Goal: Information Seeking & Learning: Learn about a topic

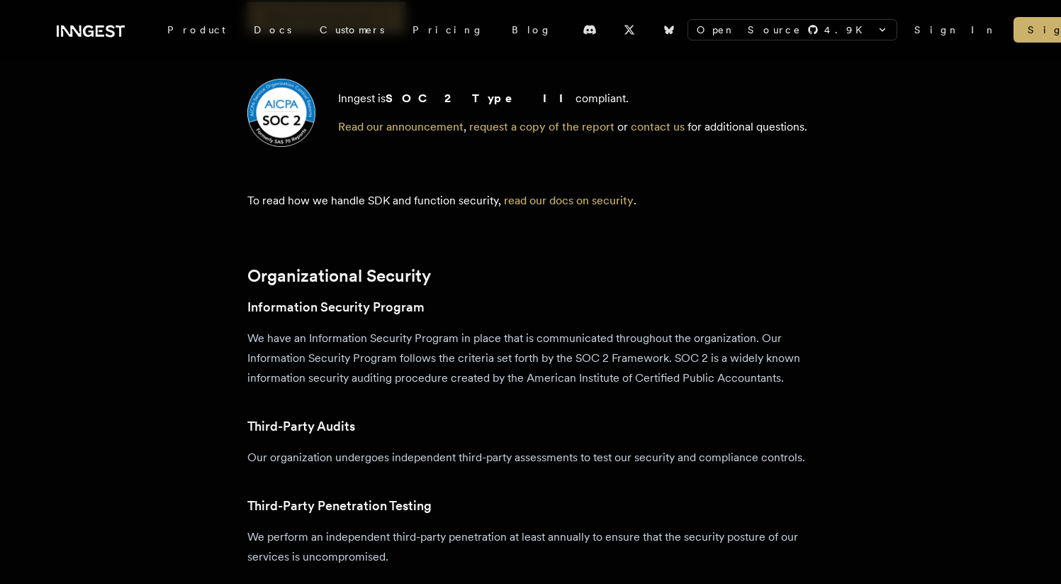
scroll to position [268, 0]
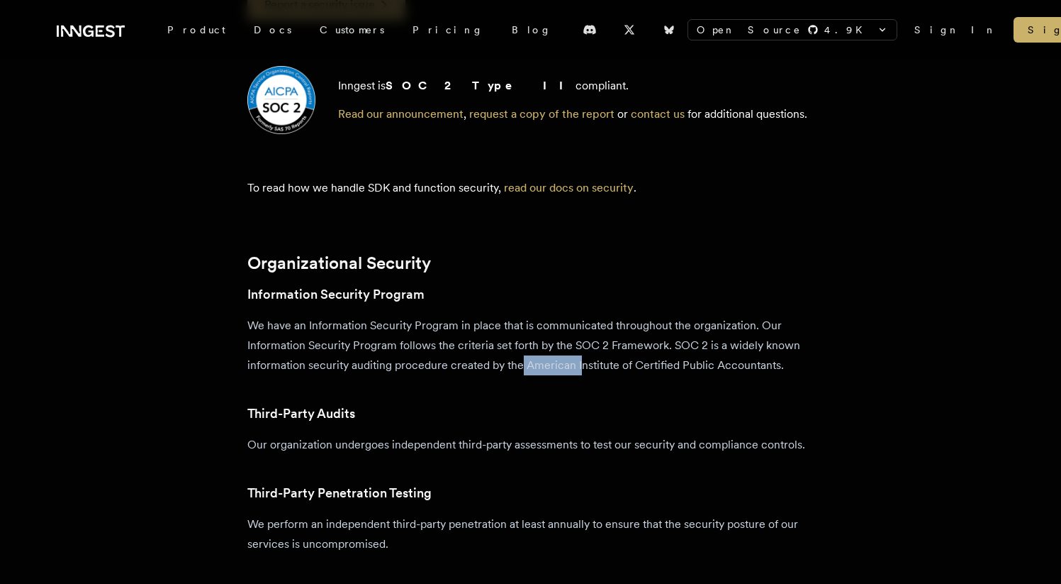
drag, startPoint x: 527, startPoint y: 369, endPoint x: 584, endPoint y: 367, distance: 56.7
click at [584, 367] on p "We have an Information Security Program in place that is communicated throughou…" at bounding box center [530, 346] width 567 height 60
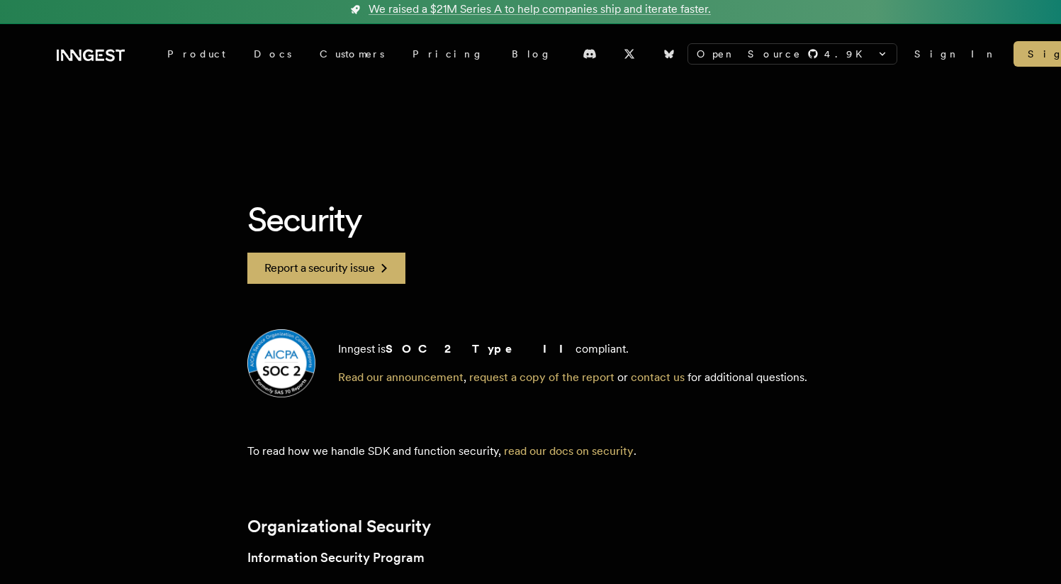
scroll to position [0, 0]
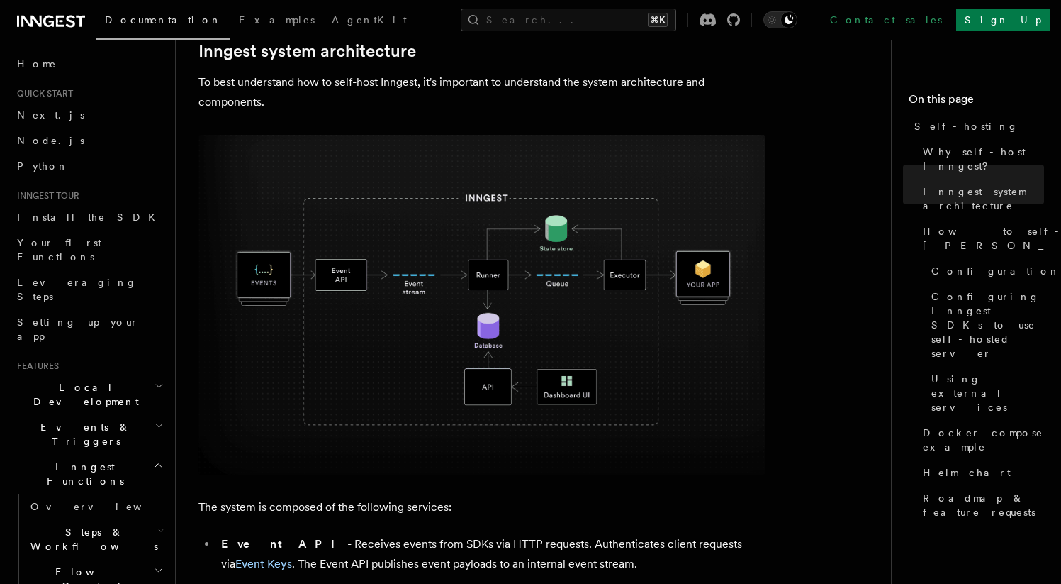
scroll to position [219, 0]
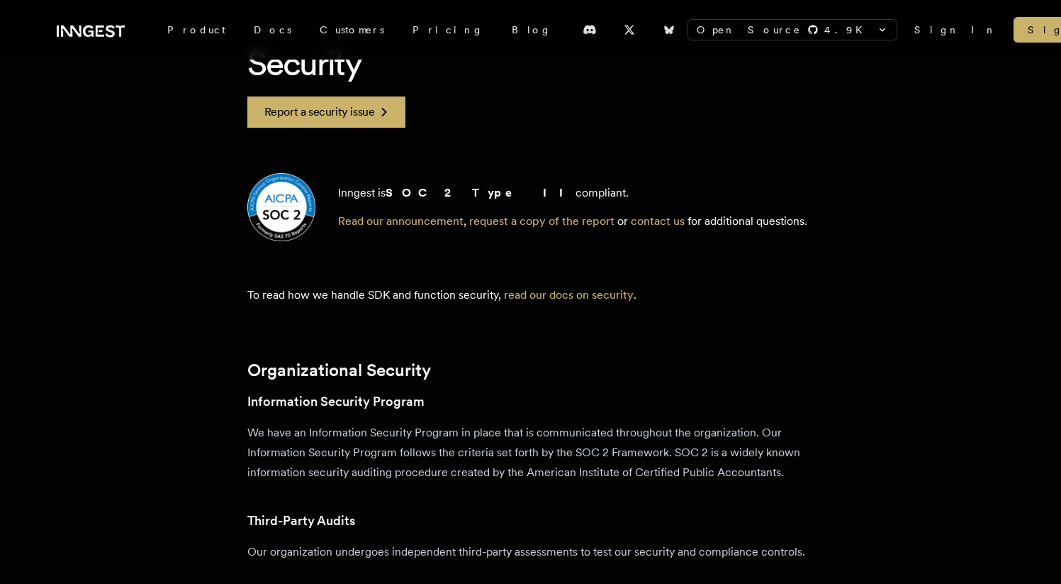
scroll to position [157, 0]
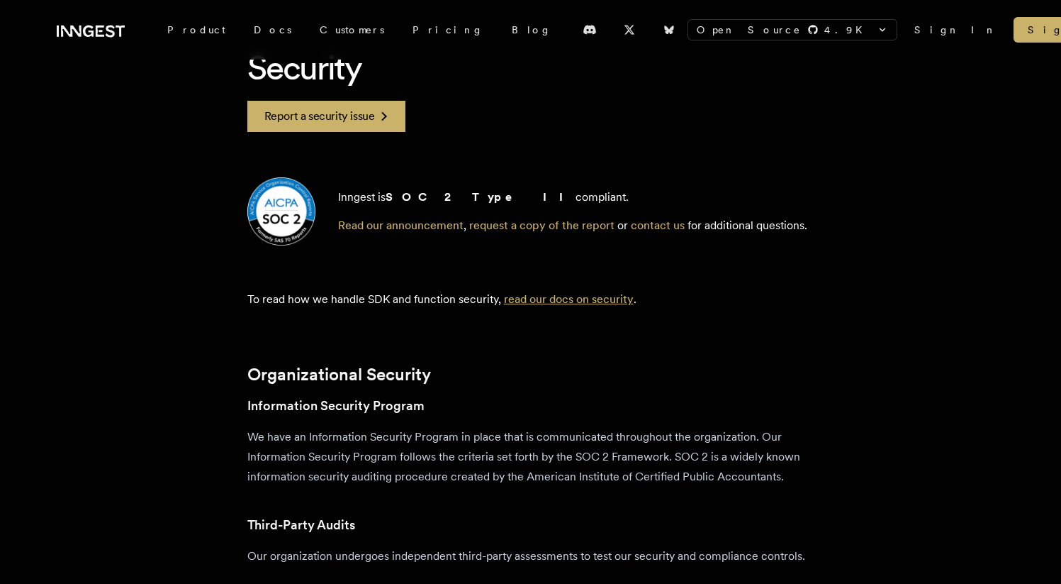
click at [561, 303] on link "read our docs on security" at bounding box center [569, 298] width 130 height 13
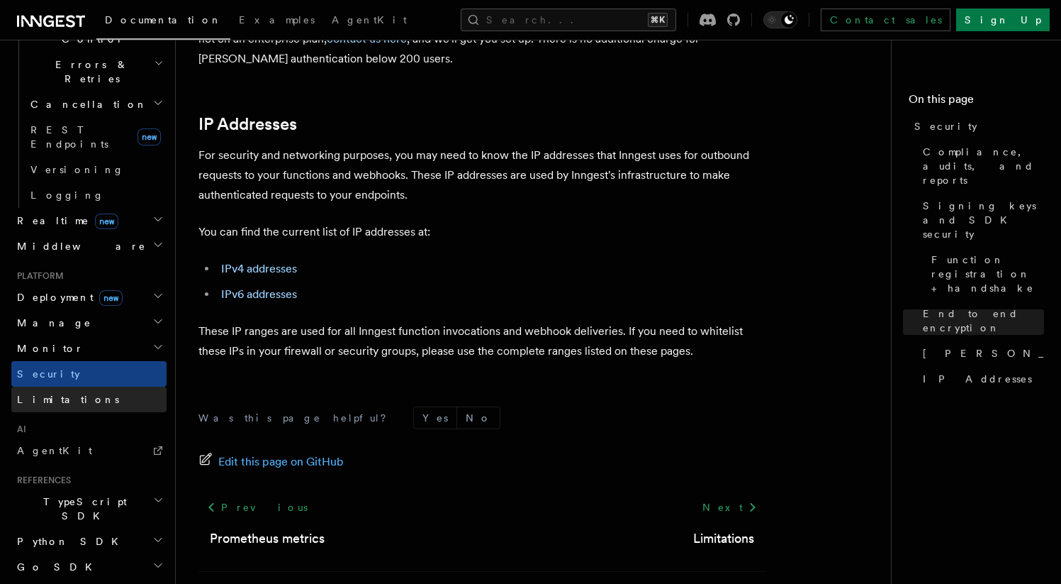
scroll to position [542, 0]
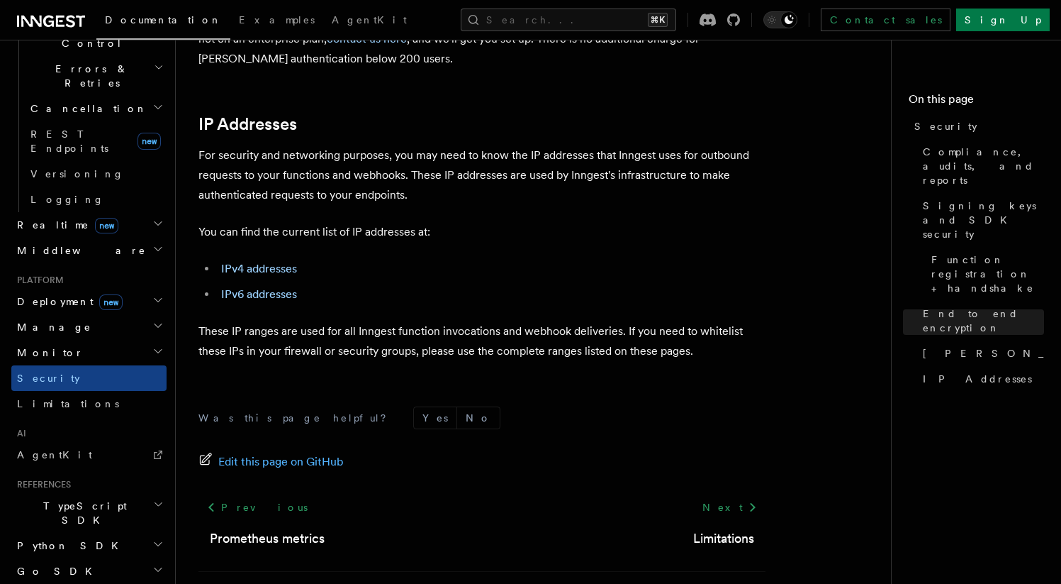
click at [152, 294] on icon "button" at bounding box center [157, 299] width 11 height 11
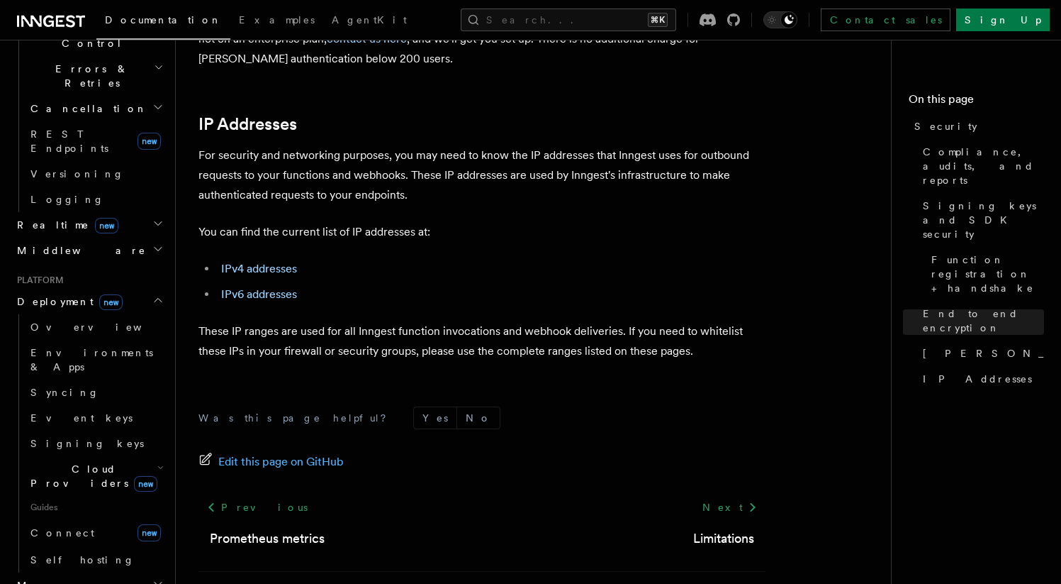
click at [152, 294] on icon "button" at bounding box center [157, 299] width 11 height 11
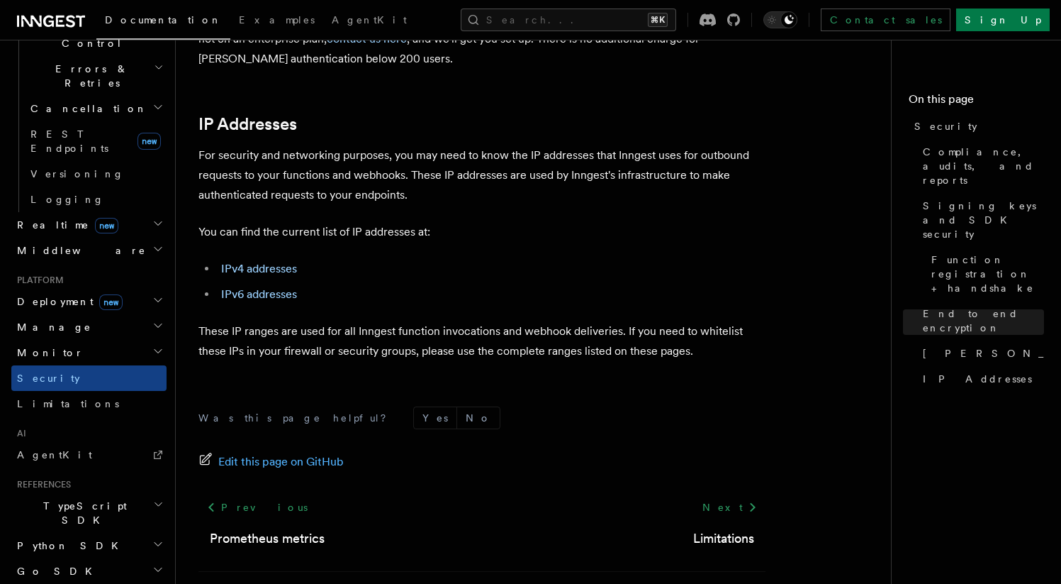
click at [152, 294] on icon "button" at bounding box center [157, 299] width 11 height 11
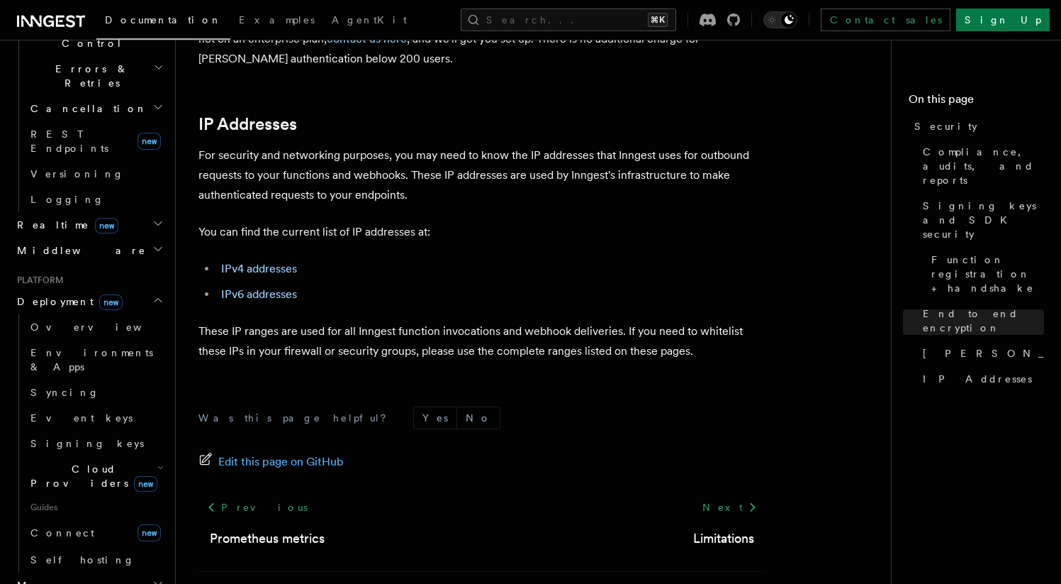
click at [152, 294] on icon "button" at bounding box center [157, 299] width 11 height 11
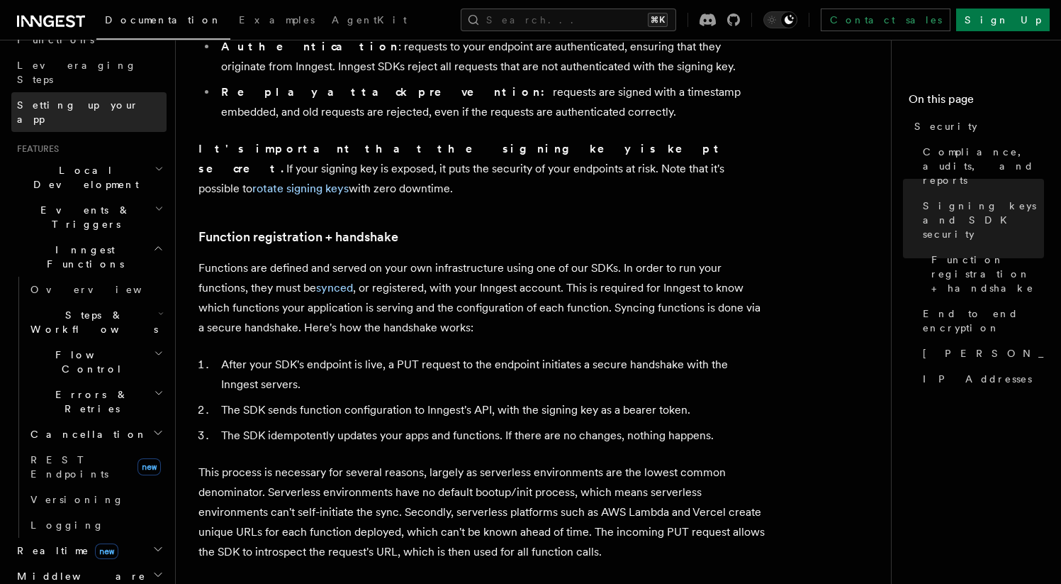
scroll to position [579, 0]
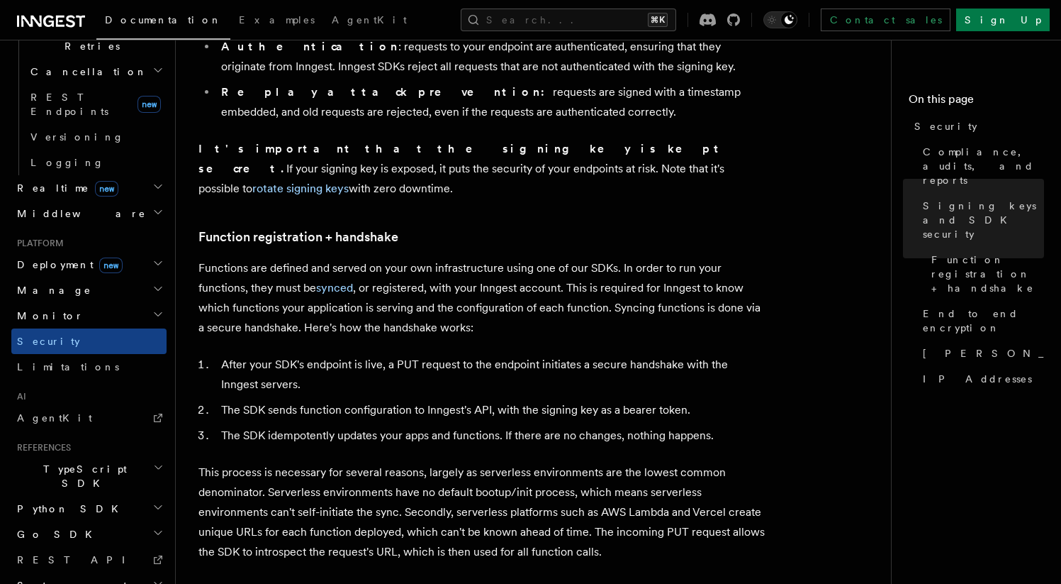
click at [43, 257] on span "Deployment new" at bounding box center [66, 264] width 111 height 14
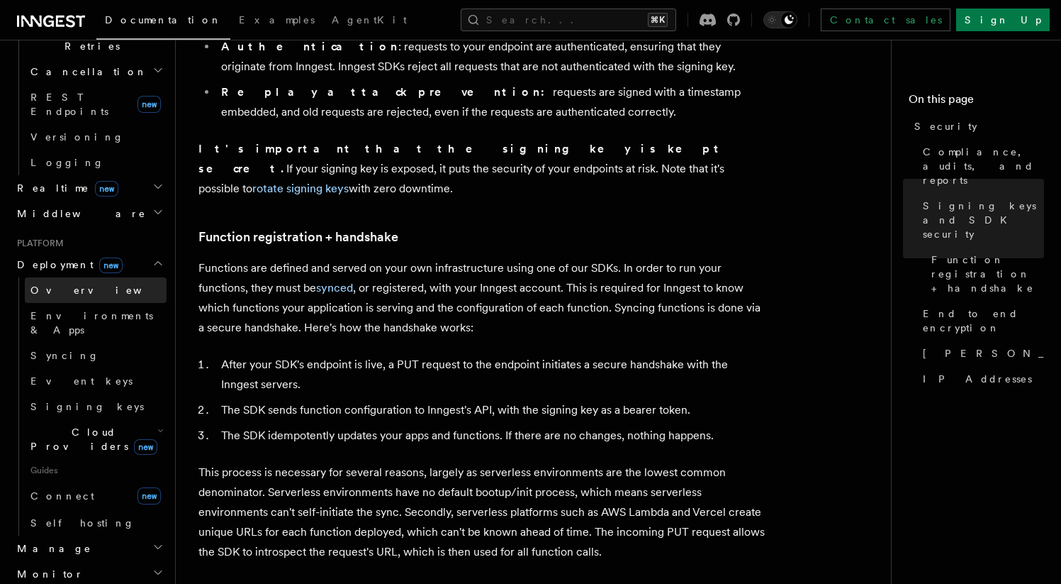
click at [57, 284] on span "Overview" at bounding box center [103, 289] width 146 height 11
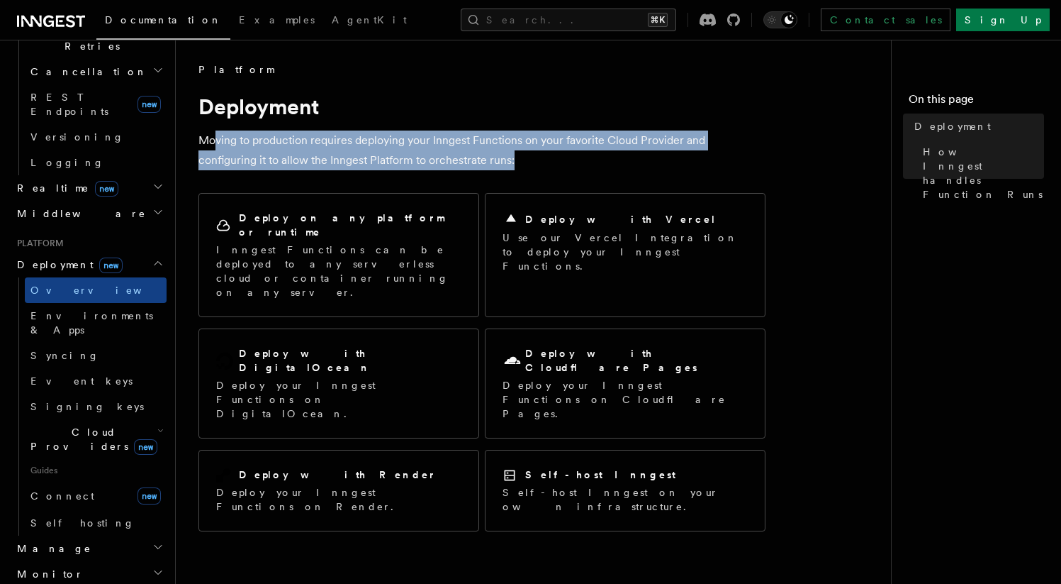
drag, startPoint x: 216, startPoint y: 142, endPoint x: 487, endPoint y: 152, distance: 271.0
click at [474, 152] on p "Moving to production requires deploying your Inngest Functions on your favorite…" at bounding box center [482, 150] width 567 height 40
click at [487, 152] on p "Moving to production requires deploying your Inngest Functions on your favorite…" at bounding box center [482, 150] width 567 height 40
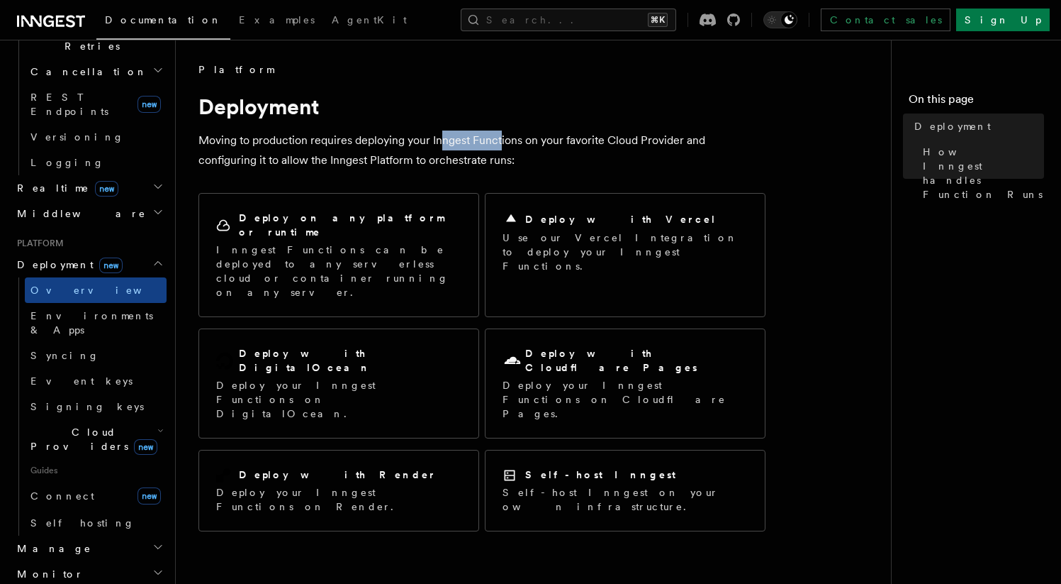
drag, startPoint x: 439, startPoint y: 145, endPoint x: 508, endPoint y: 149, distance: 69.6
click at [506, 149] on p "Moving to production requires deploying your Inngest Functions on your favorite…" at bounding box center [482, 150] width 567 height 40
drag, startPoint x: 508, startPoint y: 149, endPoint x: 478, endPoint y: 152, distance: 30.6
click at [508, 150] on p "Moving to production requires deploying your Inngest Functions on your favorite…" at bounding box center [482, 150] width 567 height 40
drag, startPoint x: 492, startPoint y: 155, endPoint x: 574, endPoint y: 155, distance: 82.3
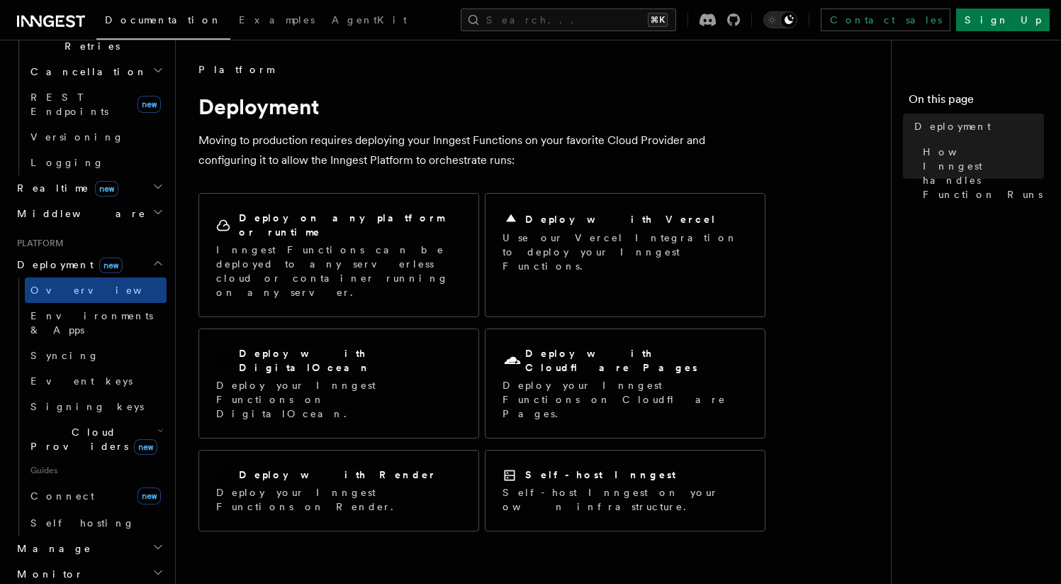
click at [557, 156] on p "Moving to production requires deploying your Inngest Functions on your favorite…" at bounding box center [482, 150] width 567 height 40
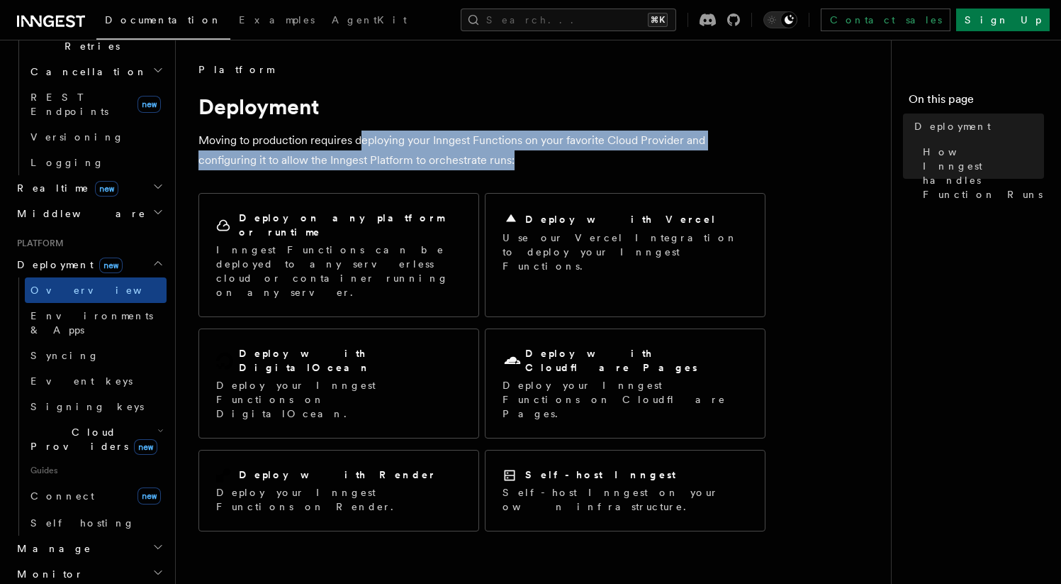
drag, startPoint x: 574, startPoint y: 155, endPoint x: 362, endPoint y: 143, distance: 213.0
click at [362, 143] on p "Moving to production requires deploying your Inngest Functions on your favorite…" at bounding box center [482, 150] width 567 height 40
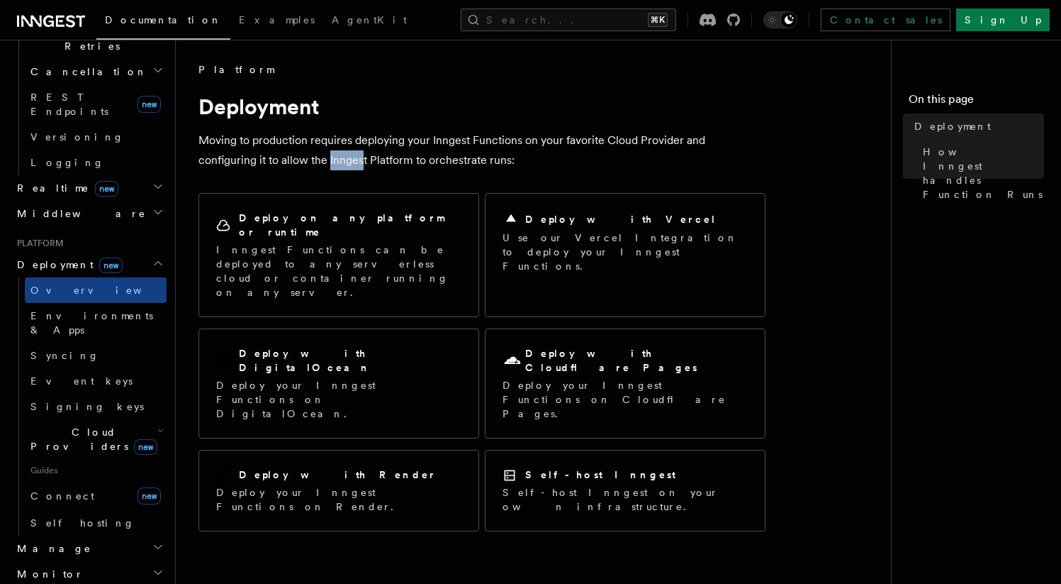
drag, startPoint x: 279, startPoint y: 164, endPoint x: 313, endPoint y: 164, distance: 34.0
click at [308, 164] on p "Moving to production requires deploying your Inngest Functions on your favorite…" at bounding box center [482, 150] width 567 height 40
click at [313, 164] on p "Moving to production requires deploying your Inngest Functions on your favorite…" at bounding box center [482, 150] width 567 height 40
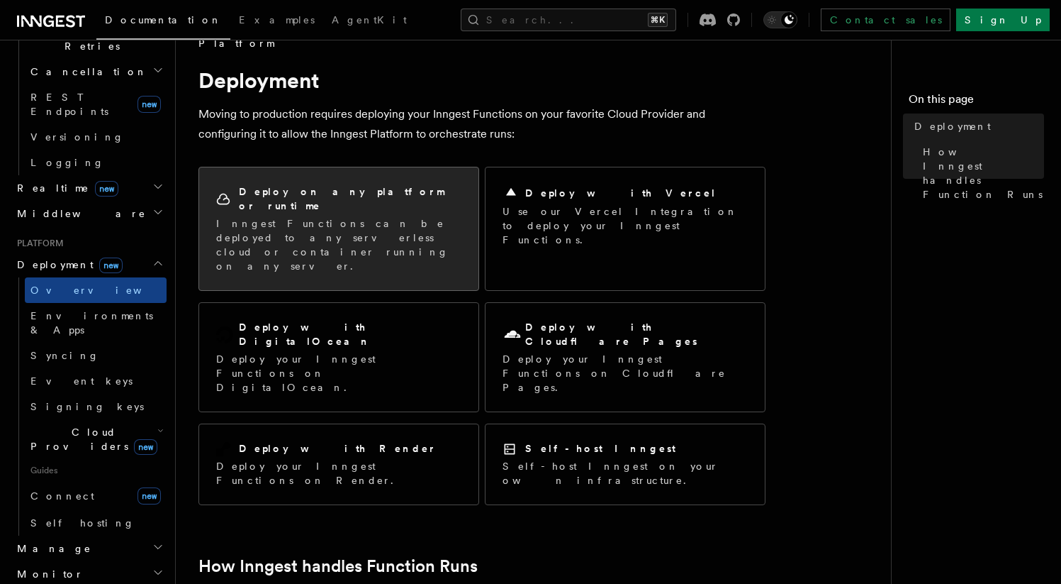
scroll to position [28, 0]
click at [296, 215] on p "Inngest Functions can be deployed to any serverless cloud or container running …" at bounding box center [338, 243] width 245 height 57
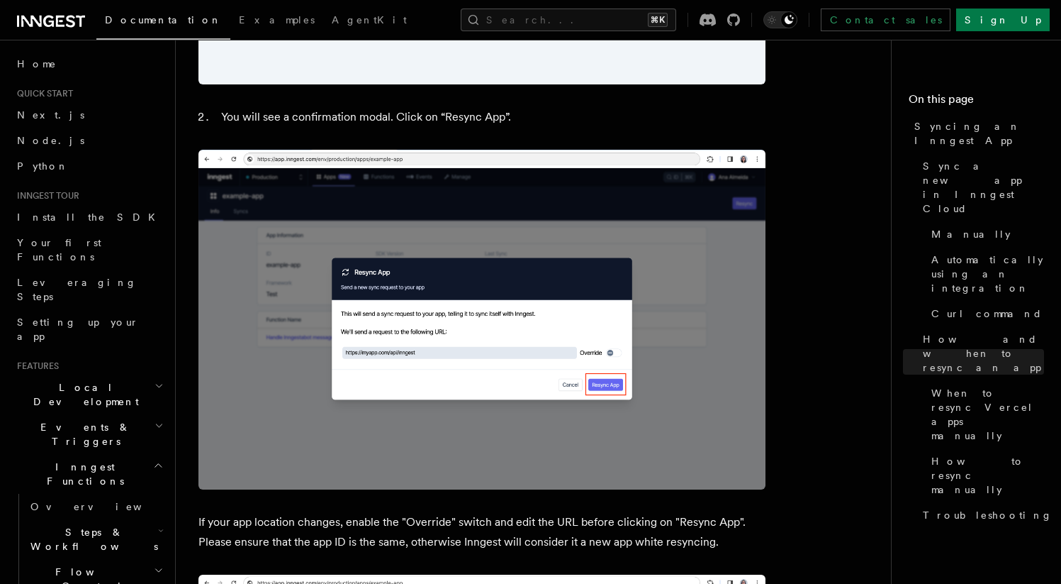
scroll to position [3596, 0]
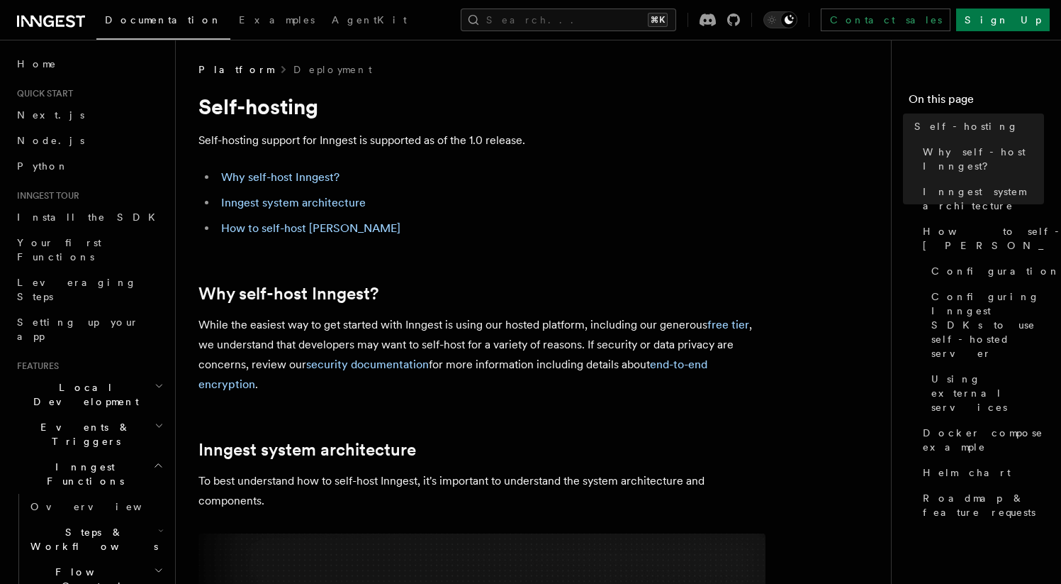
scroll to position [23, 0]
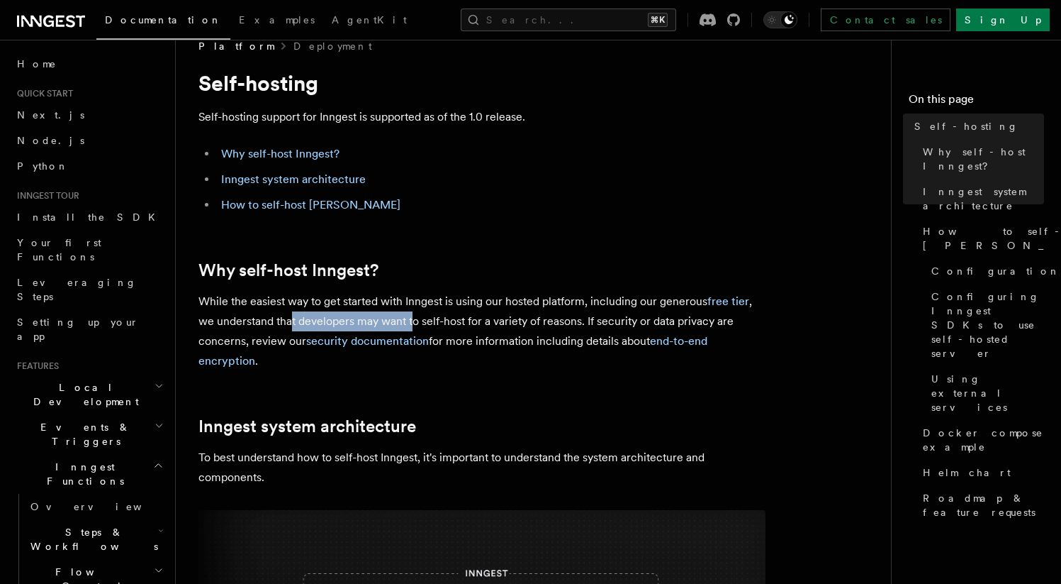
drag, startPoint x: 293, startPoint y: 329, endPoint x: 415, endPoint y: 320, distance: 122.3
click at [415, 320] on p "While the easiest way to get started with Inngest is using our hosted platform,…" at bounding box center [482, 330] width 567 height 79
drag, startPoint x: 415, startPoint y: 320, endPoint x: 515, endPoint y: 323, distance: 100.7
click at [515, 323] on p "While the easiest way to get started with Inngest is using our hosted platform,…" at bounding box center [482, 330] width 567 height 79
drag, startPoint x: 515, startPoint y: 323, endPoint x: 536, endPoint y: 327, distance: 21.0
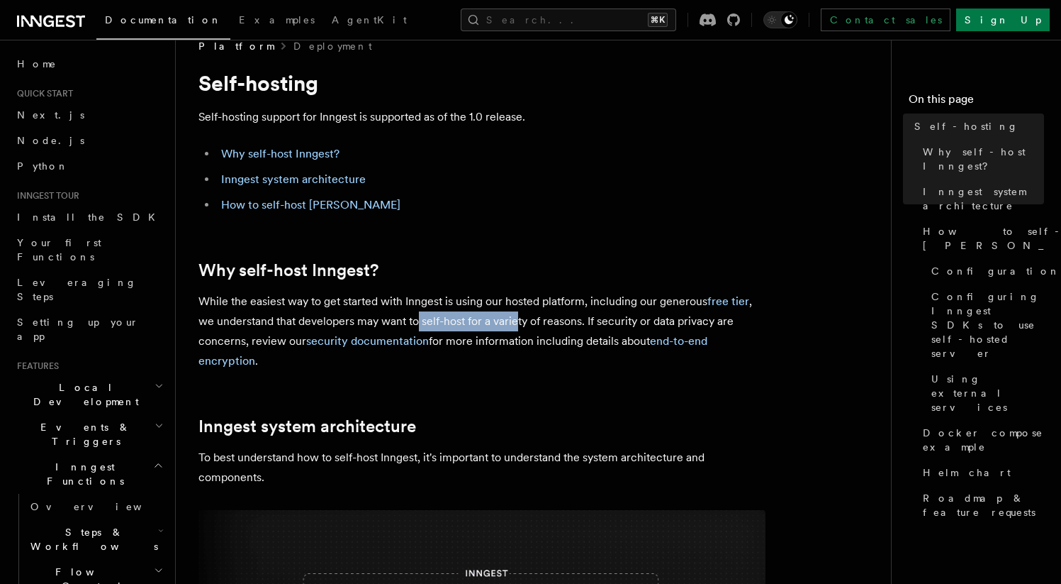
click at [515, 323] on p "While the easiest way to get started with Inngest is using our hosted platform,…" at bounding box center [482, 330] width 567 height 79
drag, startPoint x: 536, startPoint y: 327, endPoint x: 633, endPoint y: 318, distance: 97.5
click at [632, 318] on p "While the easiest way to get started with Inngest is using our hosted platform,…" at bounding box center [482, 330] width 567 height 79
click at [631, 319] on p "While the easiest way to get started with Inngest is using our hosted platform,…" at bounding box center [482, 330] width 567 height 79
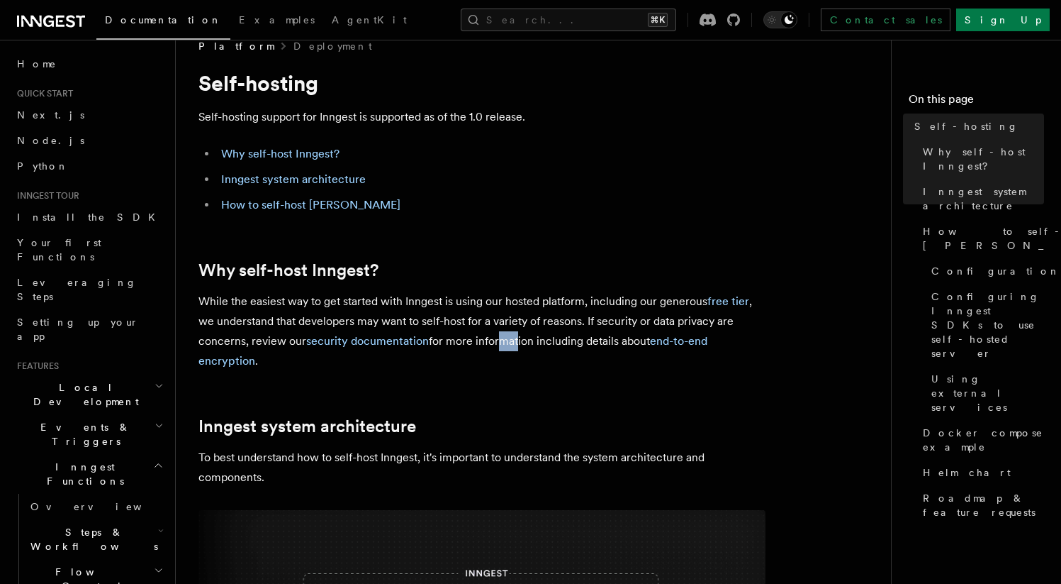
drag, startPoint x: 496, startPoint y: 347, endPoint x: 514, endPoint y: 347, distance: 18.4
click at [514, 347] on p "While the easiest way to get started with Inngest is using our hosted platform,…" at bounding box center [482, 330] width 567 height 79
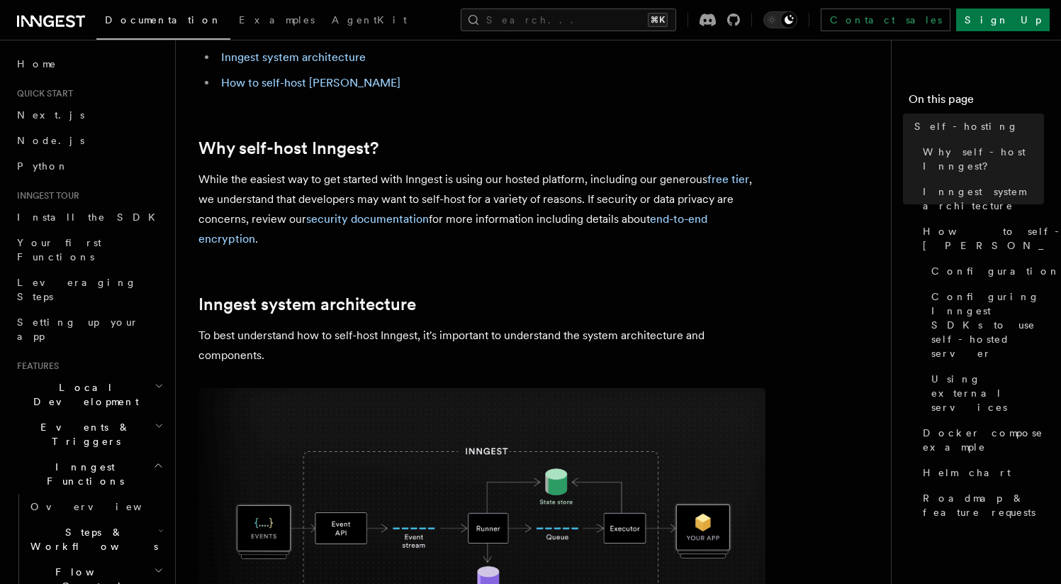
scroll to position [145, 0]
drag, startPoint x: 225, startPoint y: 330, endPoint x: 380, endPoint y: 340, distance: 154.8
click at [379, 340] on p "To best understand how to self-host Inngest, it's important to understand the s…" at bounding box center [482, 345] width 567 height 40
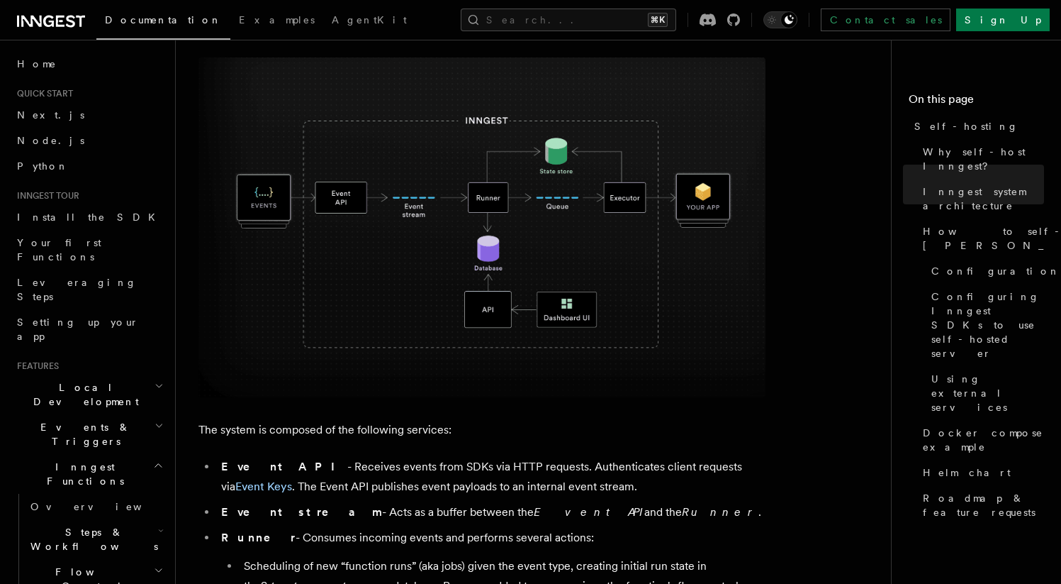
scroll to position [572, 0]
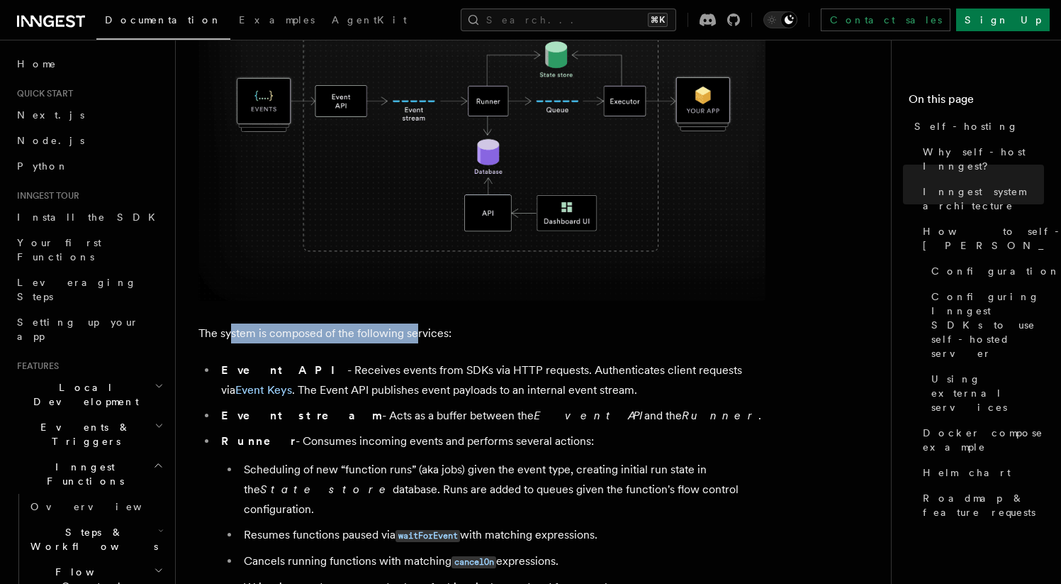
drag, startPoint x: 233, startPoint y: 336, endPoint x: 417, endPoint y: 334, distance: 183.6
click at [417, 334] on p "The system is composed of the following services:" at bounding box center [482, 333] width 567 height 20
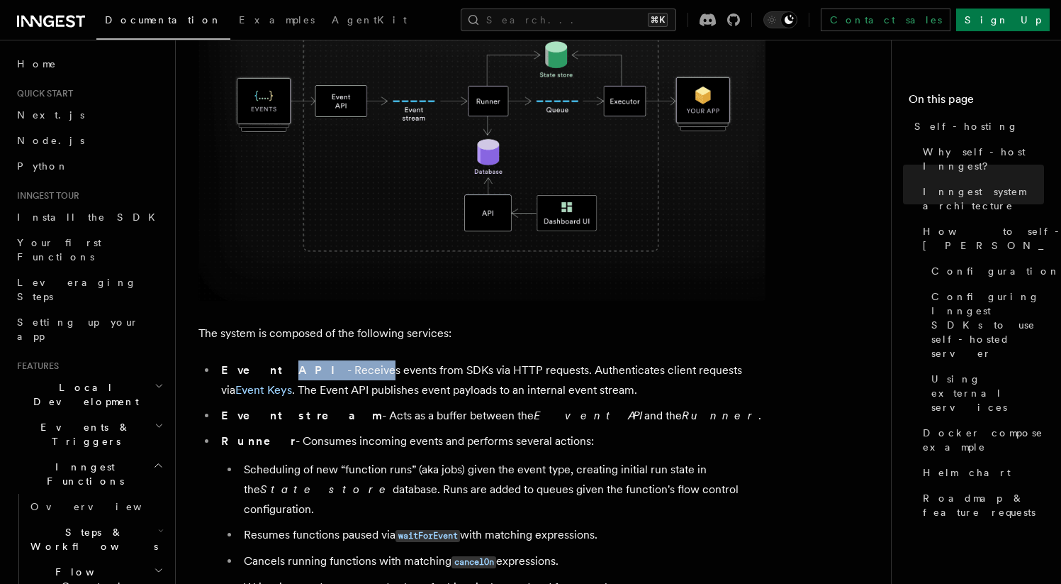
drag, startPoint x: 253, startPoint y: 374, endPoint x: 318, endPoint y: 371, distance: 65.3
click at [318, 371] on li "Event API - Receives events from SDKs via HTTP requests. Authenticates client r…" at bounding box center [491, 380] width 549 height 40
drag, startPoint x: 294, startPoint y: 373, endPoint x: 429, endPoint y: 368, distance: 135.5
click at [412, 369] on li "Event API - Receives events from SDKs via HTTP requests. Authenticates client r…" at bounding box center [491, 380] width 549 height 40
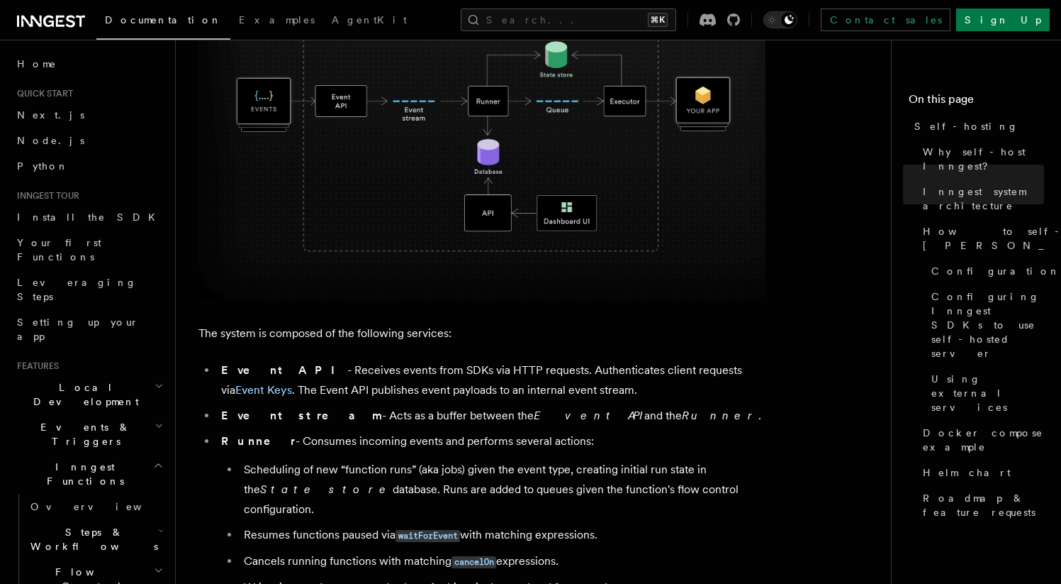
click at [429, 368] on li "Event API - Receives events from SDKs via HTTP requests. Authenticates client r…" at bounding box center [491, 380] width 549 height 40
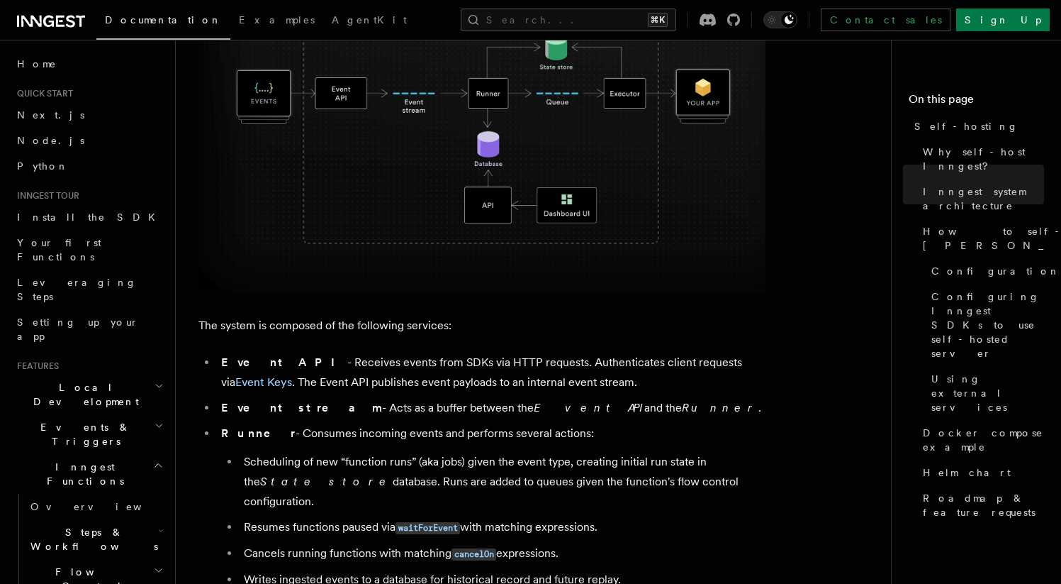
scroll to position [580, 0]
drag, startPoint x: 419, startPoint y: 365, endPoint x: 511, endPoint y: 359, distance: 92.3
click at [508, 359] on li "Event API - Receives events from SDKs via HTTP requests. Authenticates client r…" at bounding box center [491, 372] width 549 height 40
click at [513, 359] on li "Event API - Receives events from SDKs via HTTP requests. Authenticates client r…" at bounding box center [491, 372] width 549 height 40
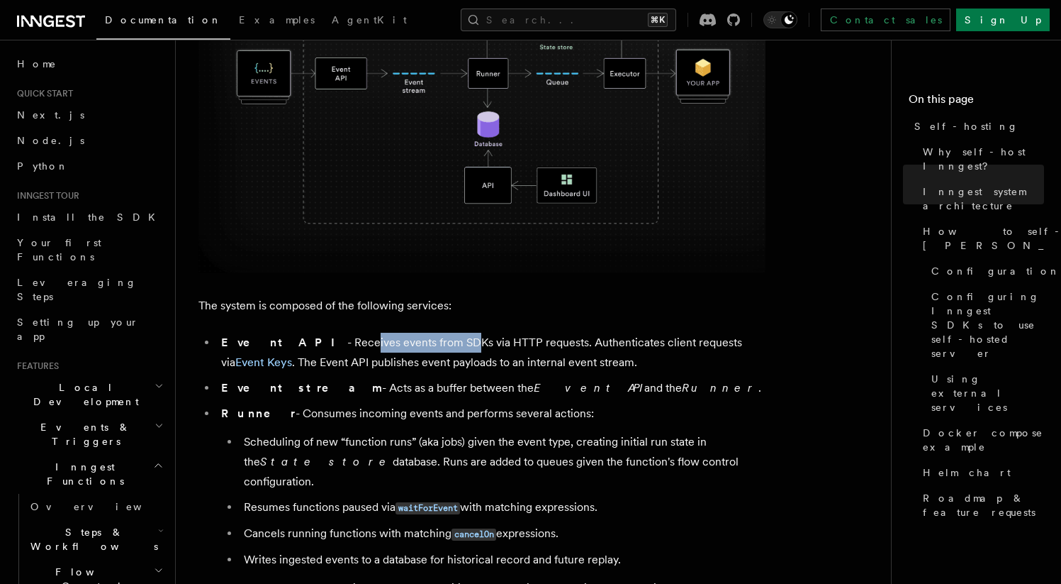
drag, startPoint x: 298, startPoint y: 342, endPoint x: 443, endPoint y: 340, distance: 145.4
click at [429, 340] on li "Event API - Receives events from SDKs via HTTP requests. Authenticates client r…" at bounding box center [491, 353] width 549 height 40
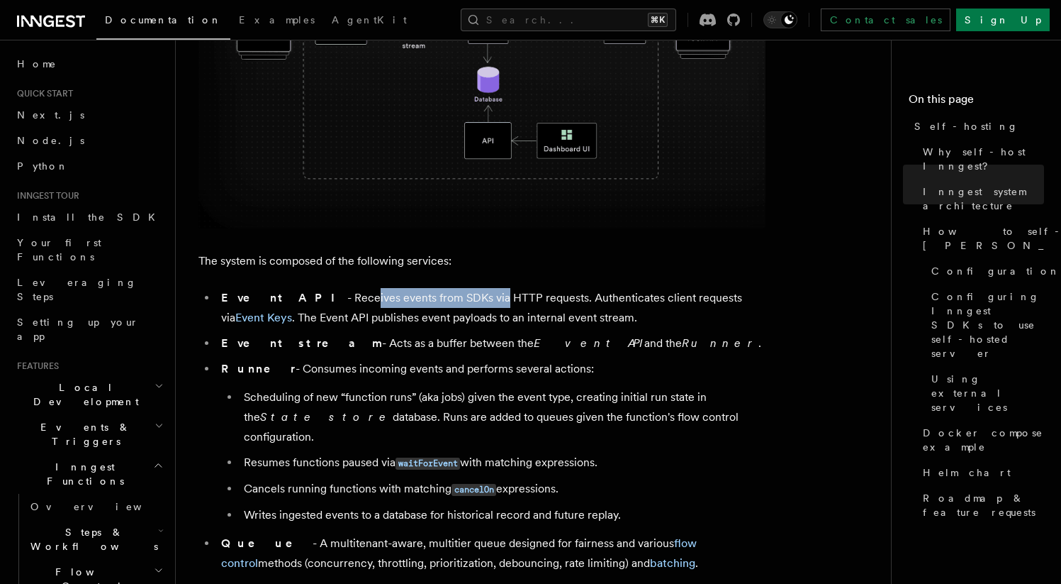
scroll to position [653, 0]
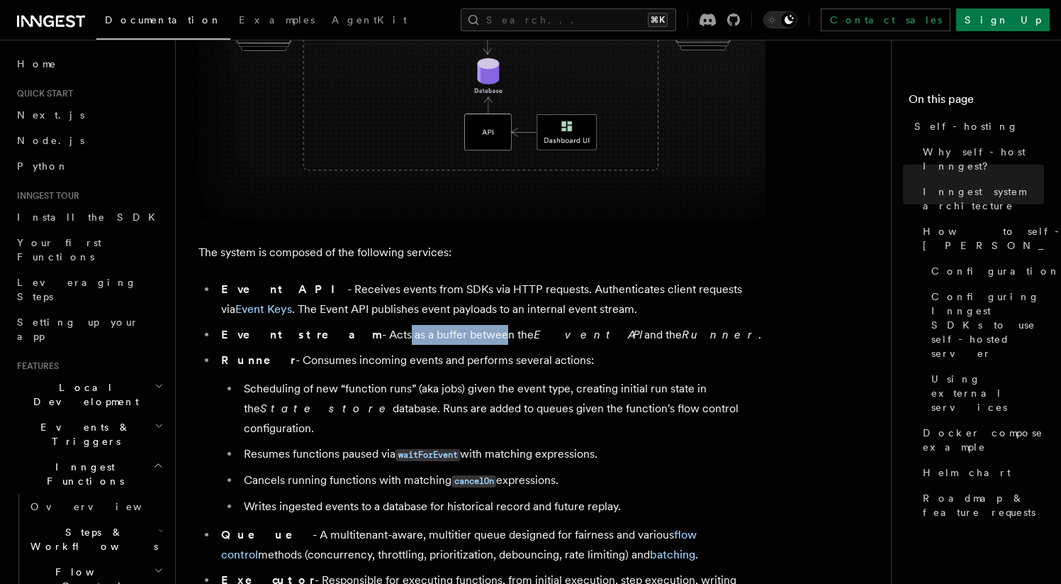
drag, startPoint x: 319, startPoint y: 342, endPoint x: 423, endPoint y: 345, distance: 104.2
click at [411, 340] on li "Event stream - Acts as a buffer between the Event API and the Runner ." at bounding box center [491, 335] width 549 height 20
click at [425, 348] on ul "Event API - Receives events from SDKs via HTTP requests. Authenticates client r…" at bounding box center [482, 515] width 567 height 472
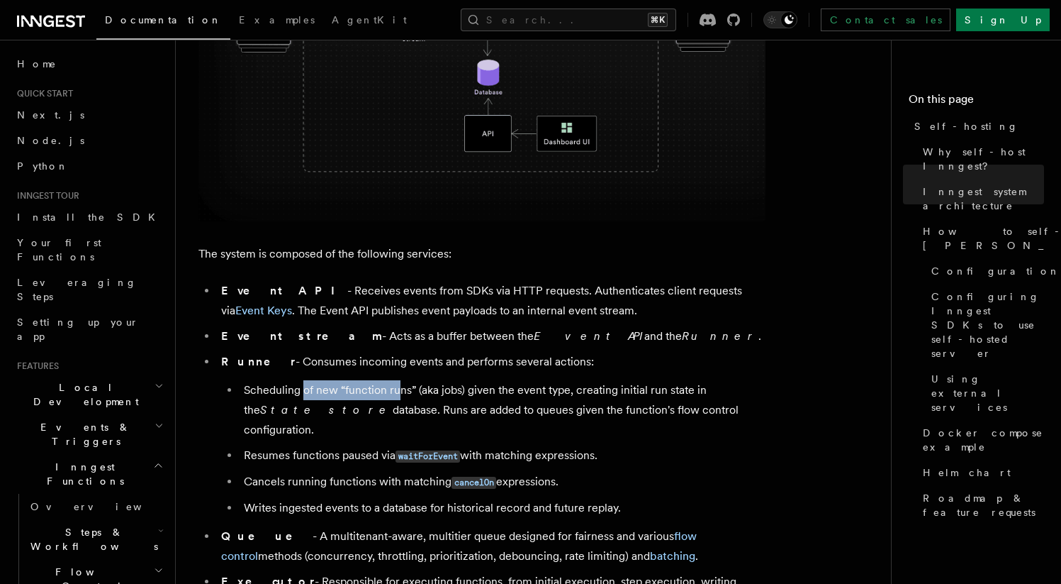
drag, startPoint x: 303, startPoint y: 385, endPoint x: 414, endPoint y: 384, distance: 110.6
click at [411, 385] on li "Scheduling of new “function runs” (aka jobs) given the event type, creating ini…" at bounding box center [503, 410] width 526 height 60
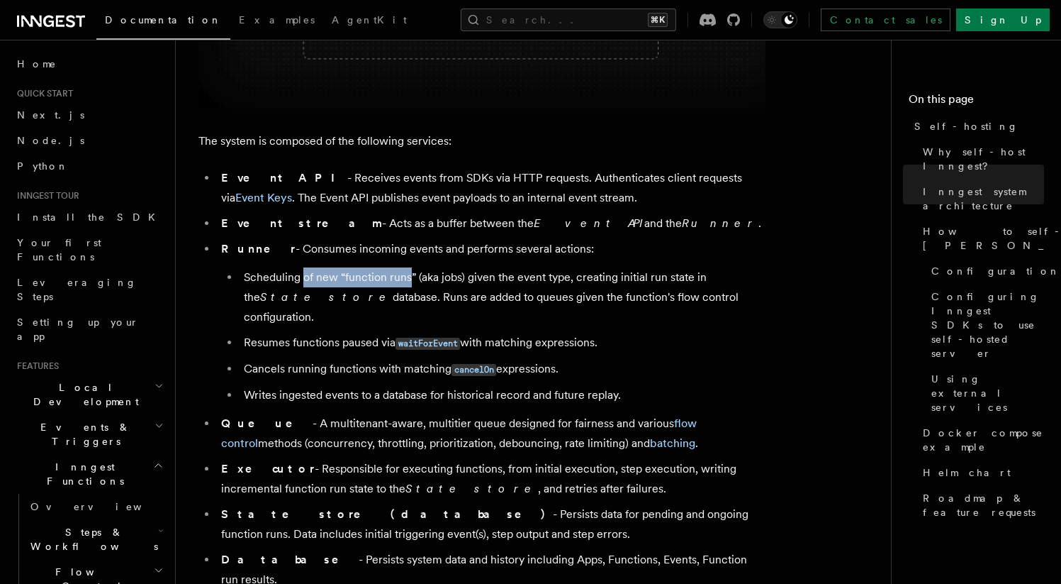
scroll to position [775, 0]
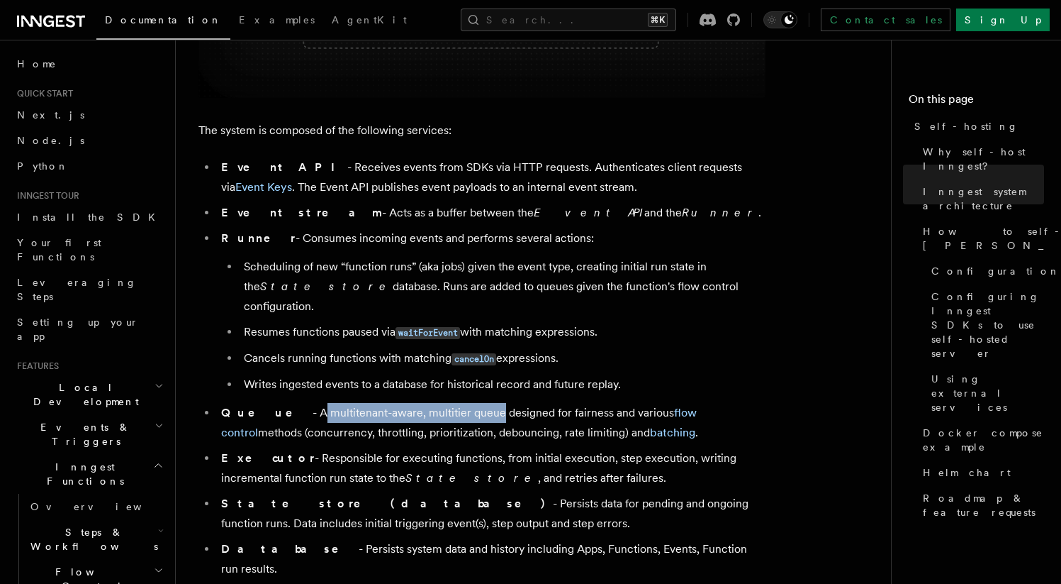
drag, startPoint x: 267, startPoint y: 384, endPoint x: 450, endPoint y: 384, distance: 182.9
click at [448, 403] on li "Queue - A multitenant-aware, multitier queue designed for fairness and various …" at bounding box center [491, 423] width 549 height 40
click at [450, 403] on li "Queue - A multitenant-aware, multitier queue designed for fairness and various …" at bounding box center [491, 423] width 549 height 40
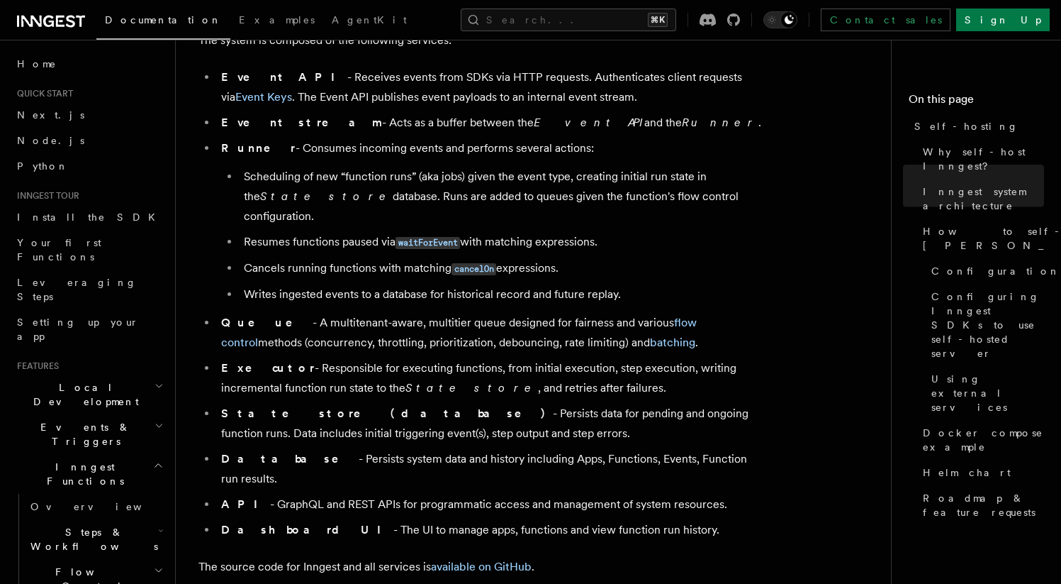
scroll to position [866, 0]
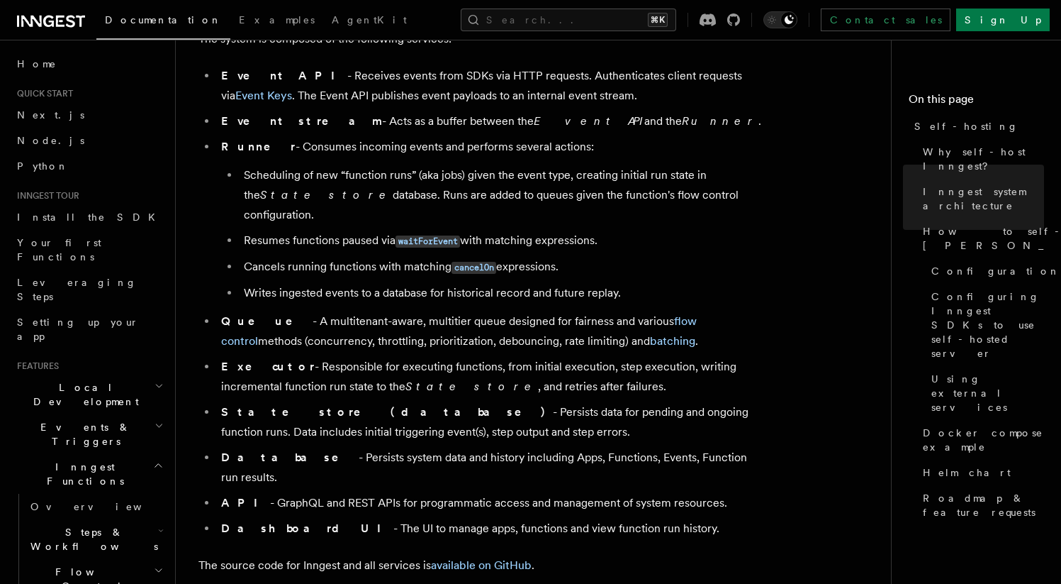
drag, startPoint x: 279, startPoint y: 431, endPoint x: 751, endPoint y: 430, distance: 472.2
click at [751, 447] on li "Database - Persists system data and history including Apps, Functions, Events, …" at bounding box center [491, 467] width 549 height 40
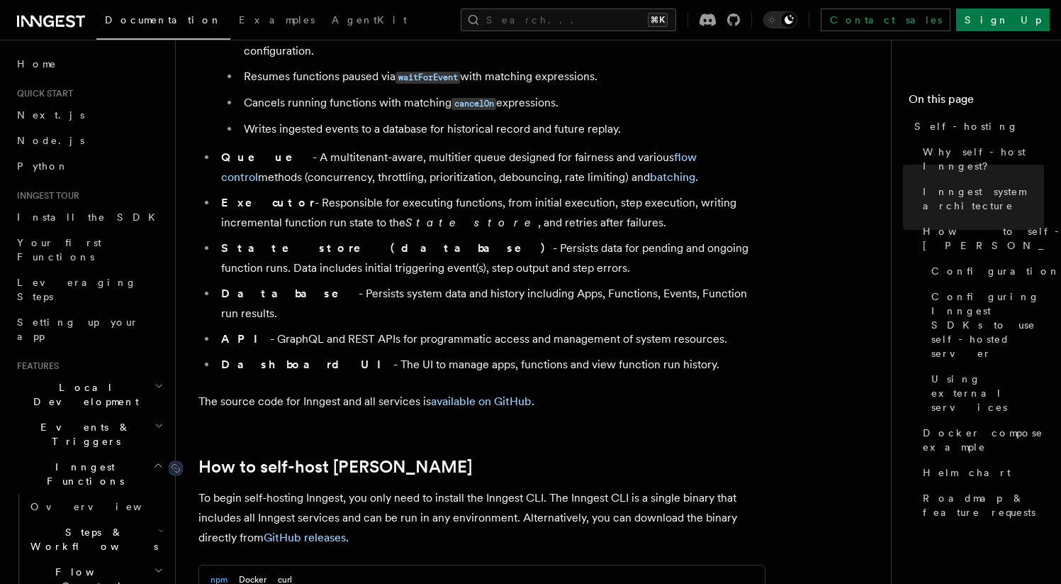
scroll to position [1159, 0]
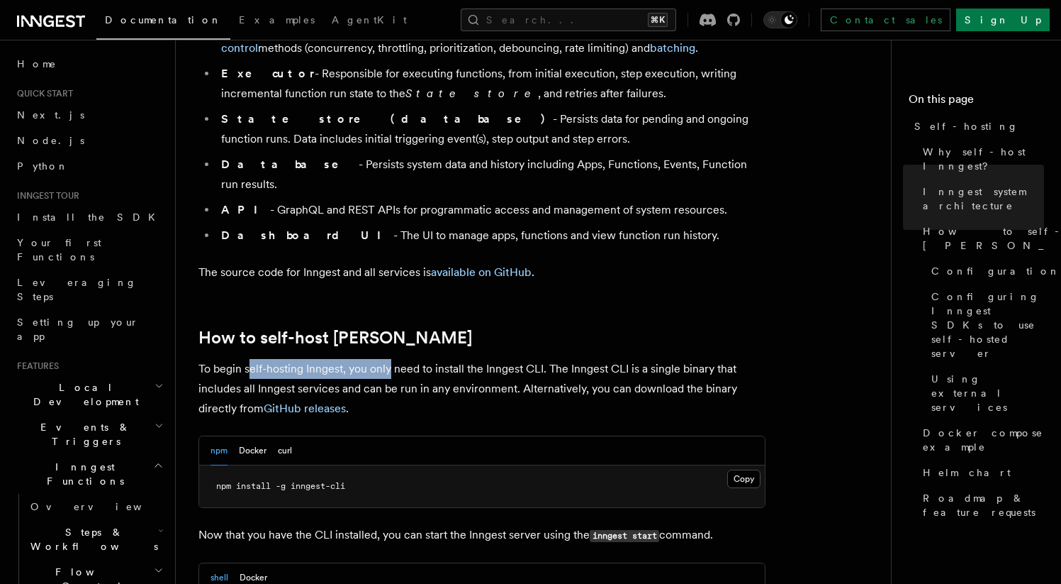
drag, startPoint x: 247, startPoint y: 328, endPoint x: 408, endPoint y: 330, distance: 161.0
click at [398, 359] on p "To begin self-hosting Inngest, you only need to install the Inngest CLI. The In…" at bounding box center [482, 389] width 567 height 60
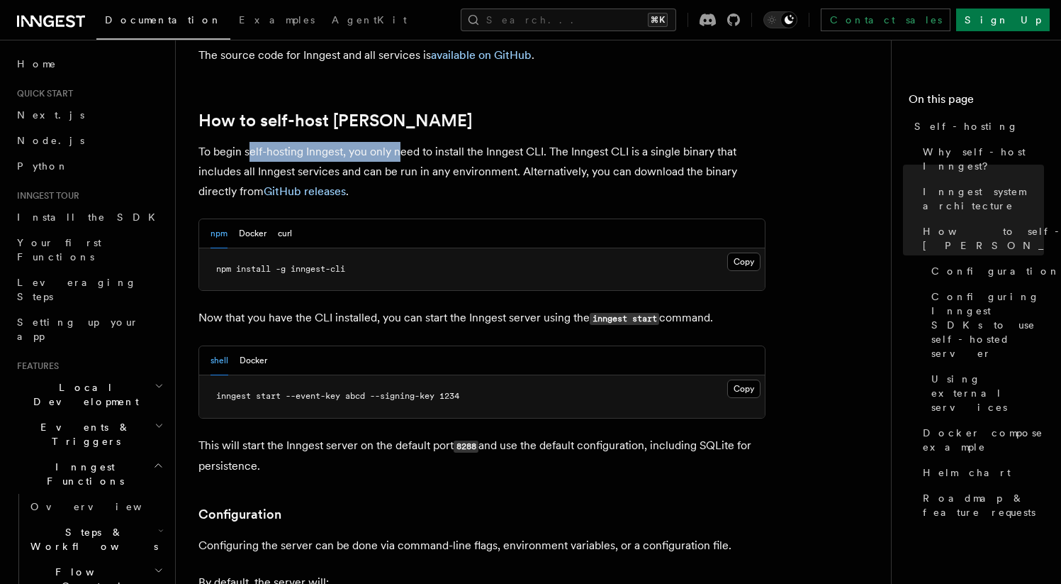
scroll to position [1414, 0]
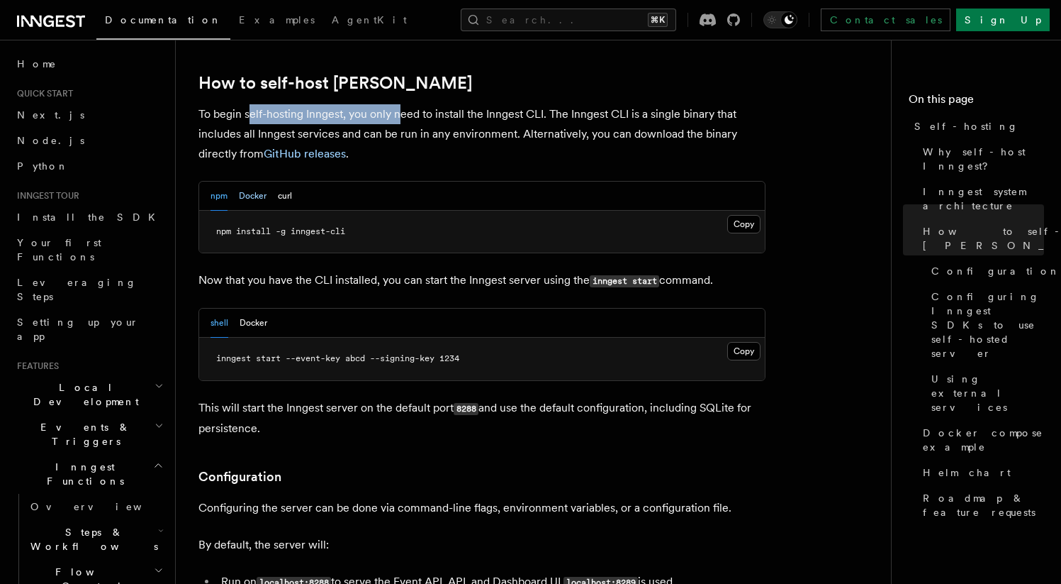
click at [254, 182] on button "Docker" at bounding box center [253, 196] width 28 height 29
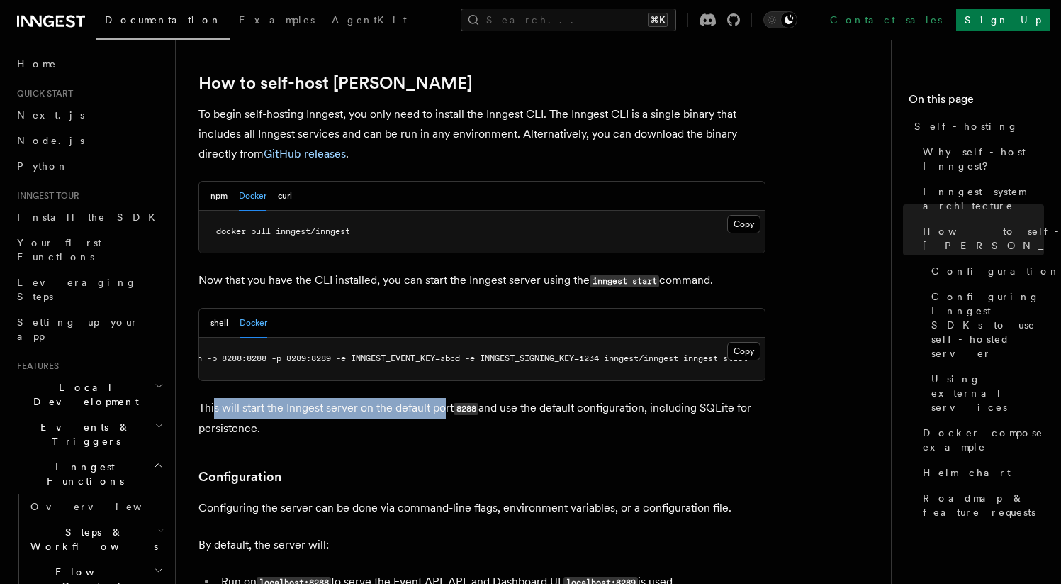
drag, startPoint x: 216, startPoint y: 379, endPoint x: 445, endPoint y: 383, distance: 229.0
click at [444, 398] on p "This will start the Inngest server on the default port 8288 and use the default…" at bounding box center [482, 418] width 567 height 40
click at [445, 398] on p "This will start the Inngest server on the default port 8288 and use the default…" at bounding box center [482, 418] width 567 height 40
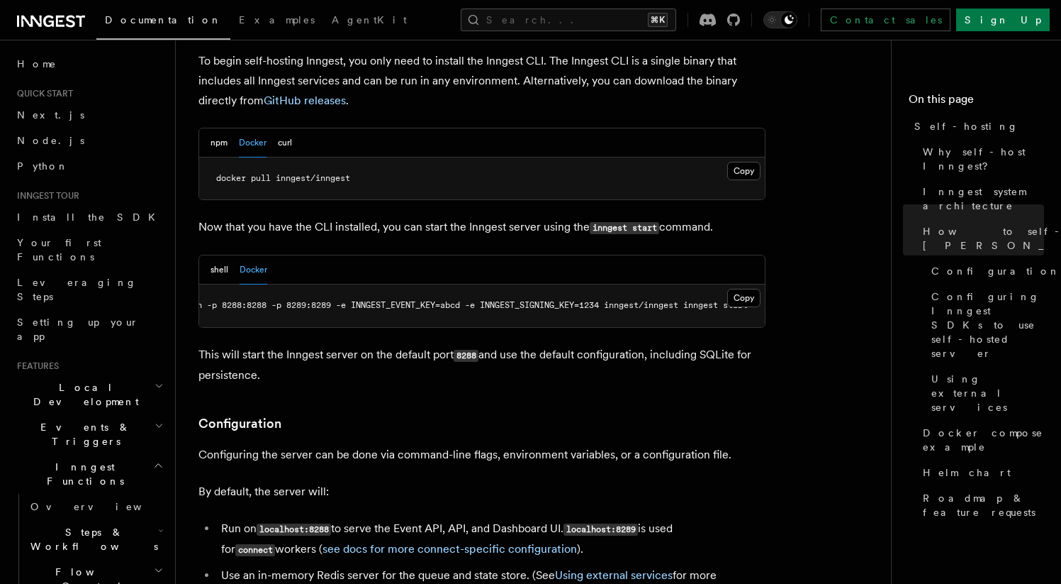
scroll to position [1478, 0]
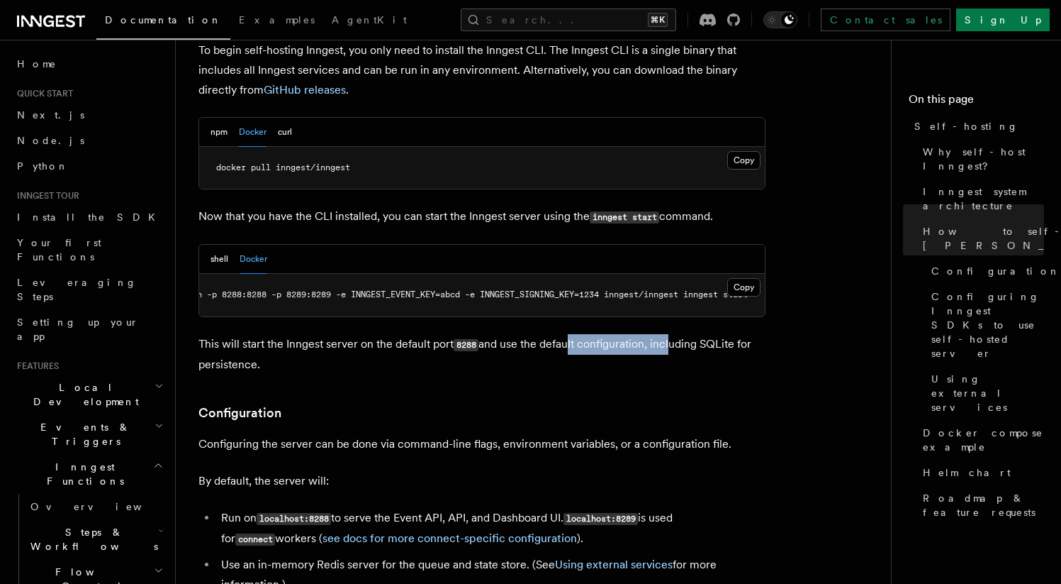
drag, startPoint x: 632, startPoint y: 318, endPoint x: 672, endPoint y: 316, distance: 40.4
click at [671, 334] on p "This will start the Inngest server on the default port 8288 and use the default…" at bounding box center [482, 354] width 567 height 40
click at [672, 334] on p "This will start the Inngest server on the default port 8288 and use the default…" at bounding box center [482, 354] width 567 height 40
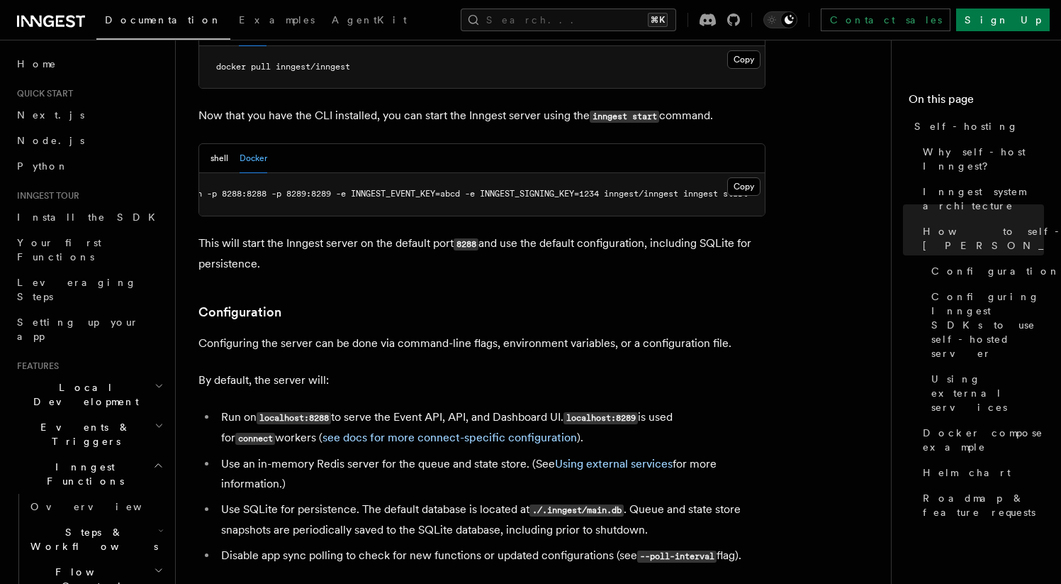
scroll to position [1605, 0]
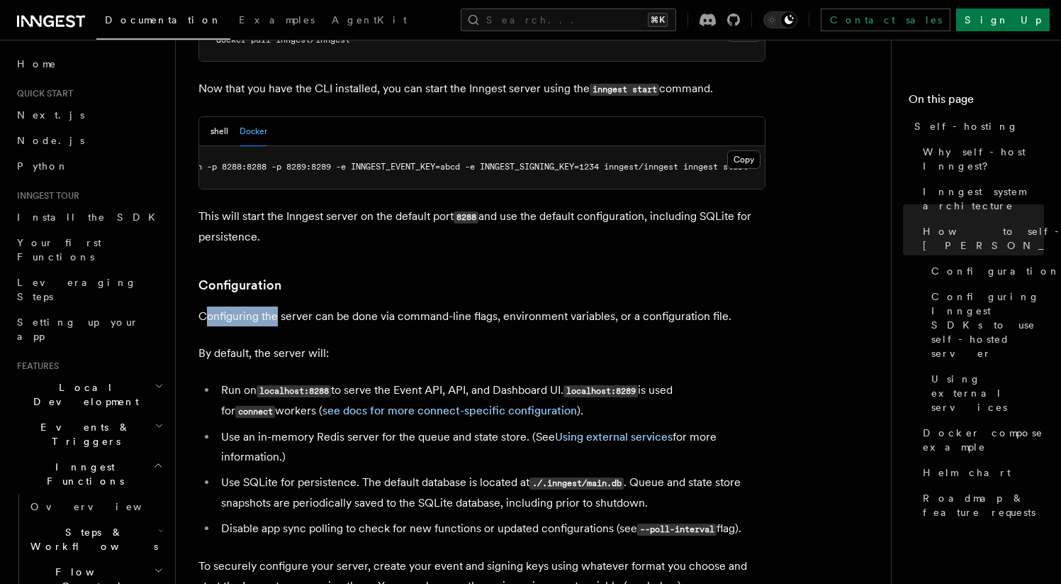
drag, startPoint x: 233, startPoint y: 289, endPoint x: 279, endPoint y: 289, distance: 45.4
click at [277, 306] on p "Configuring the server can be done via command-line flags, environment variable…" at bounding box center [482, 316] width 567 height 20
click at [279, 306] on p "Configuring the server can be done via command-line flags, environment variable…" at bounding box center [482, 316] width 567 height 20
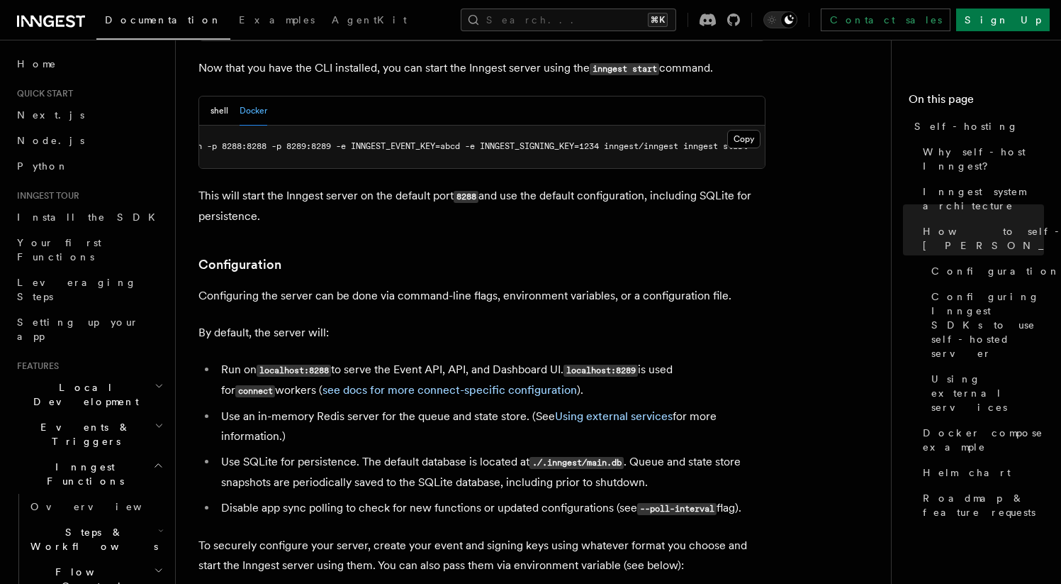
scroll to position [1629, 0]
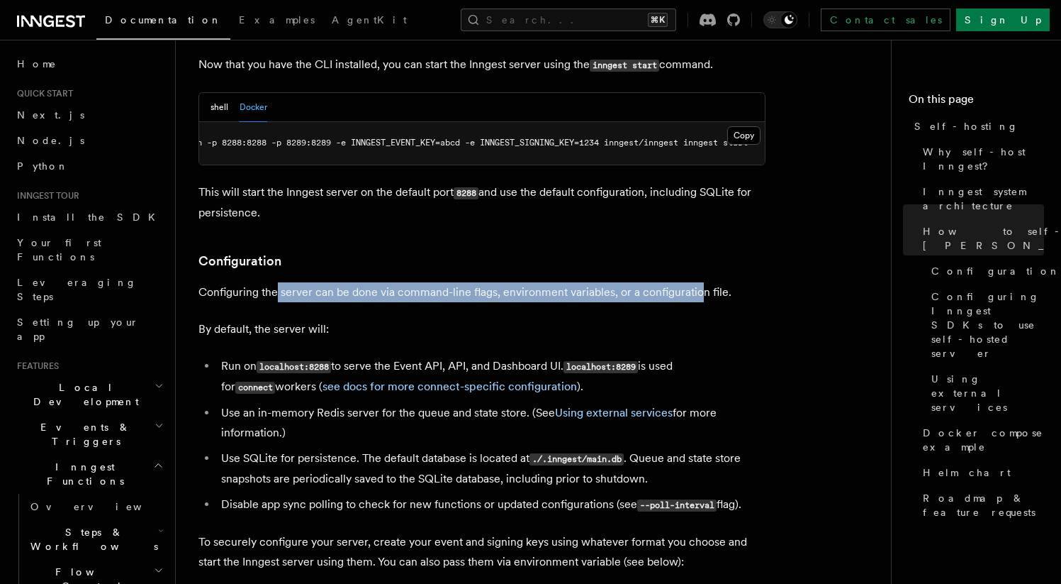
drag, startPoint x: 316, startPoint y: 262, endPoint x: 736, endPoint y: 260, distance: 420.5
click at [710, 282] on p "Configuring the server can be done via command-line flags, environment variable…" at bounding box center [482, 292] width 567 height 20
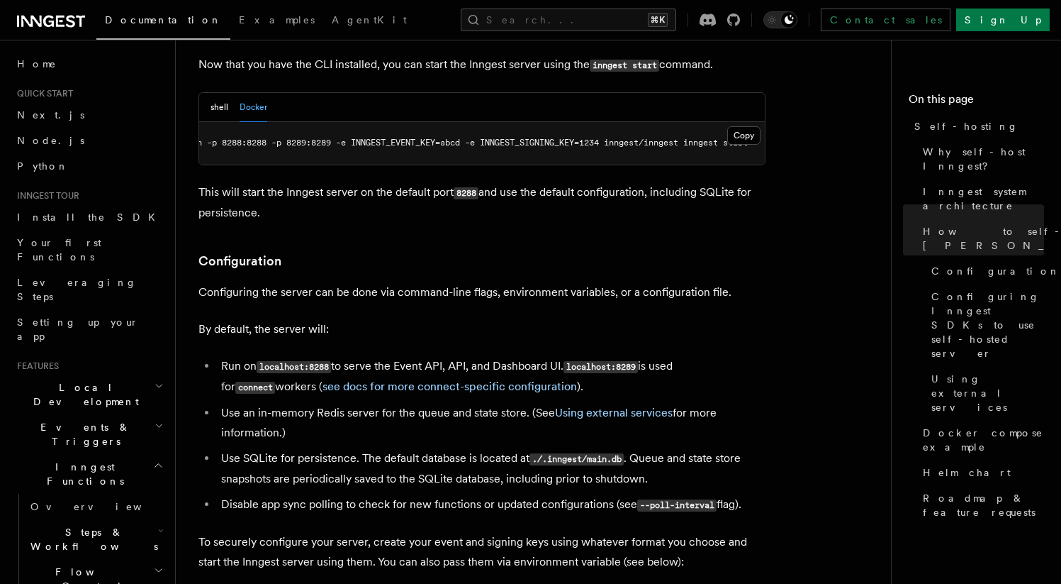
click at [736, 282] on p "Configuring the server can be done via command-line flags, environment variable…" at bounding box center [482, 292] width 567 height 20
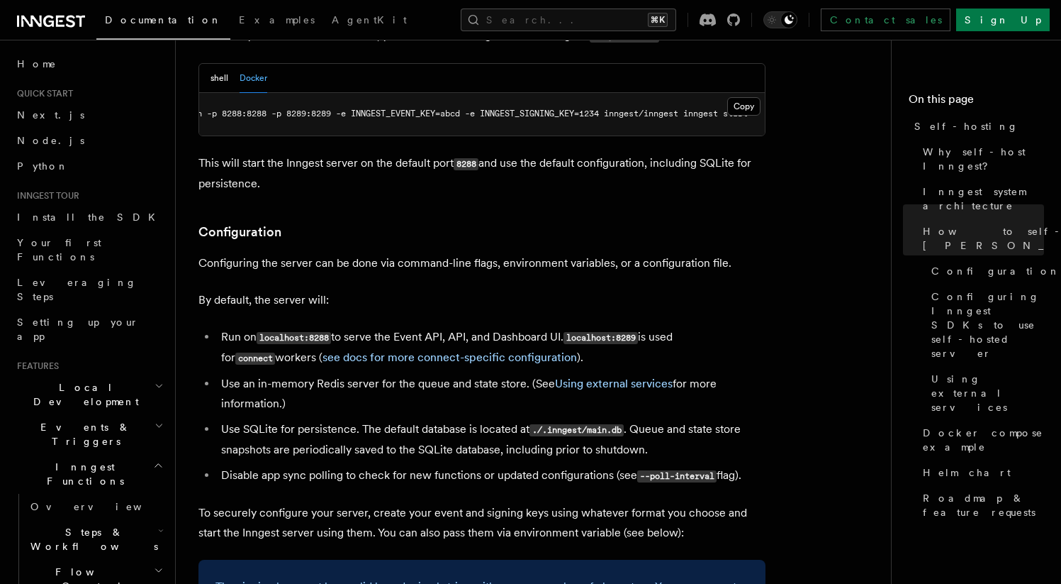
scroll to position [1659, 0]
drag, startPoint x: 197, startPoint y: 273, endPoint x: 368, endPoint y: 265, distance: 171.1
drag, startPoint x: 274, startPoint y: 316, endPoint x: 722, endPoint y: 307, distance: 448.2
click at [718, 326] on li "Run on localhost:8288 to serve the Event API, API, and Dashboard UI. localhost:…" at bounding box center [491, 346] width 549 height 41
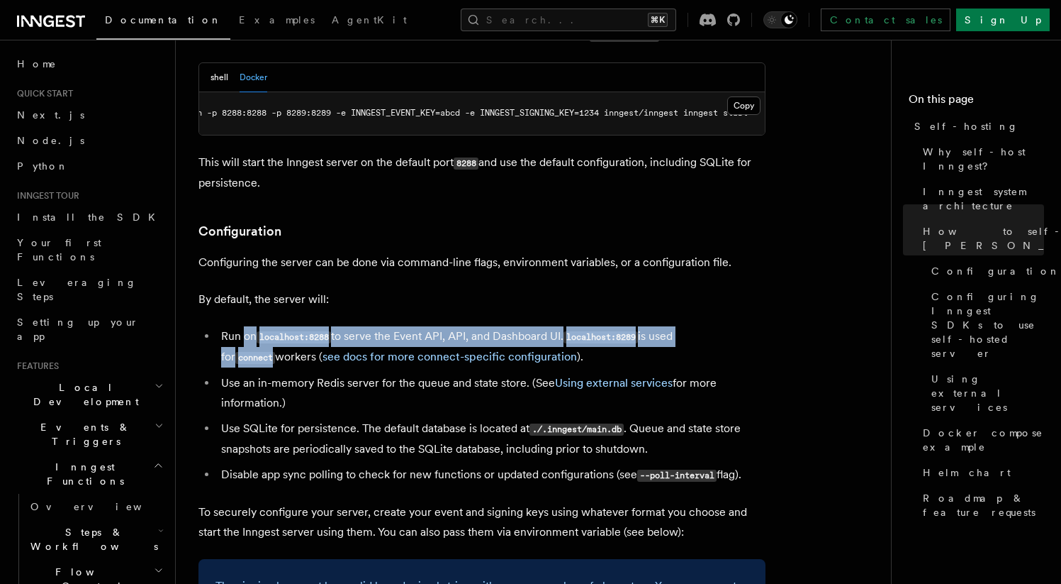
drag, startPoint x: 764, startPoint y: 307, endPoint x: 246, endPoint y: 318, distance: 517.7
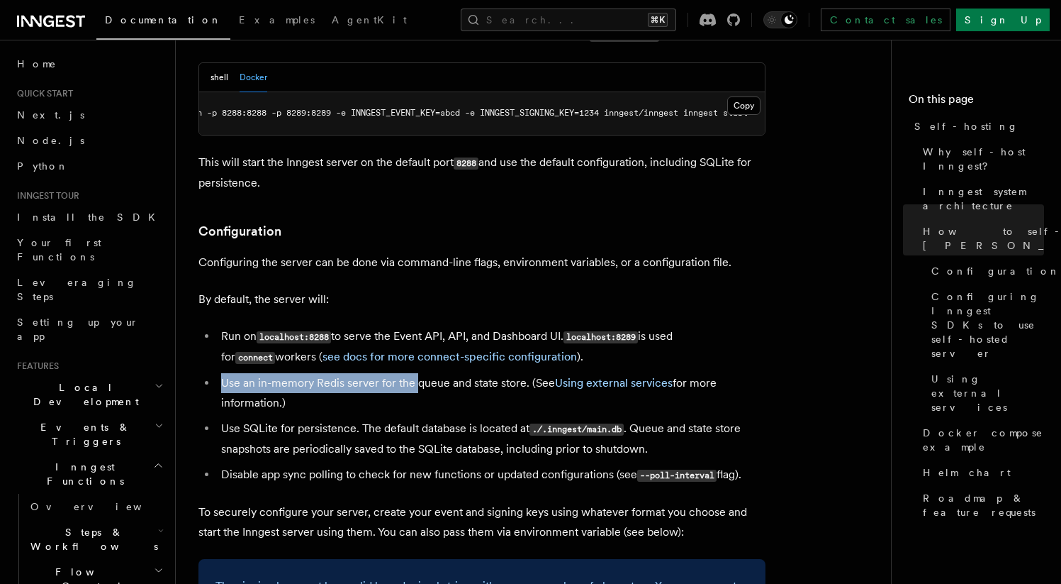
drag, startPoint x: 229, startPoint y: 359, endPoint x: 415, endPoint y: 351, distance: 185.9
click at [415, 373] on li "Use an in-memory Redis server for the queue and state store. (See Using externa…" at bounding box center [491, 393] width 549 height 40
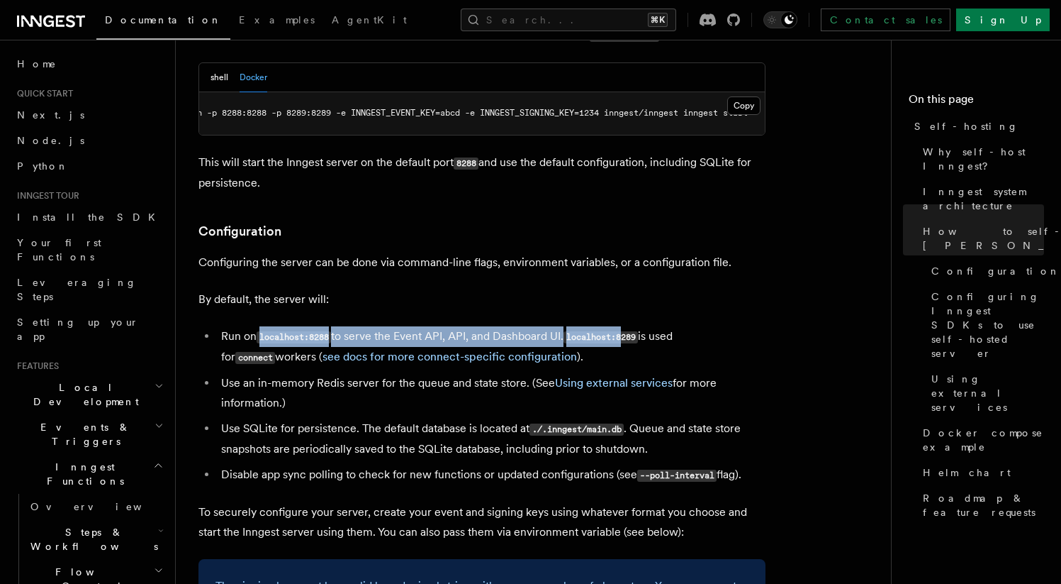
drag, startPoint x: 263, startPoint y: 312, endPoint x: 634, endPoint y: 303, distance: 370.9
click at [634, 326] on li "Run on localhost:8288 to serve the Event API, API, and Dashboard UI. localhost:…" at bounding box center [491, 346] width 549 height 41
click at [634, 331] on code "localhost:8289" at bounding box center [601, 337] width 74 height 12
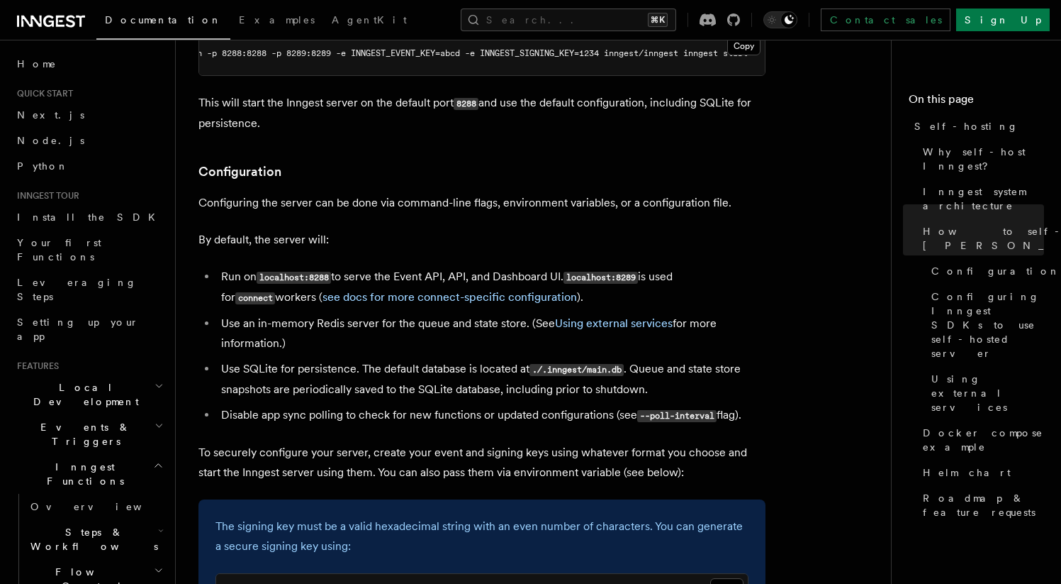
scroll to position [1724, 0]
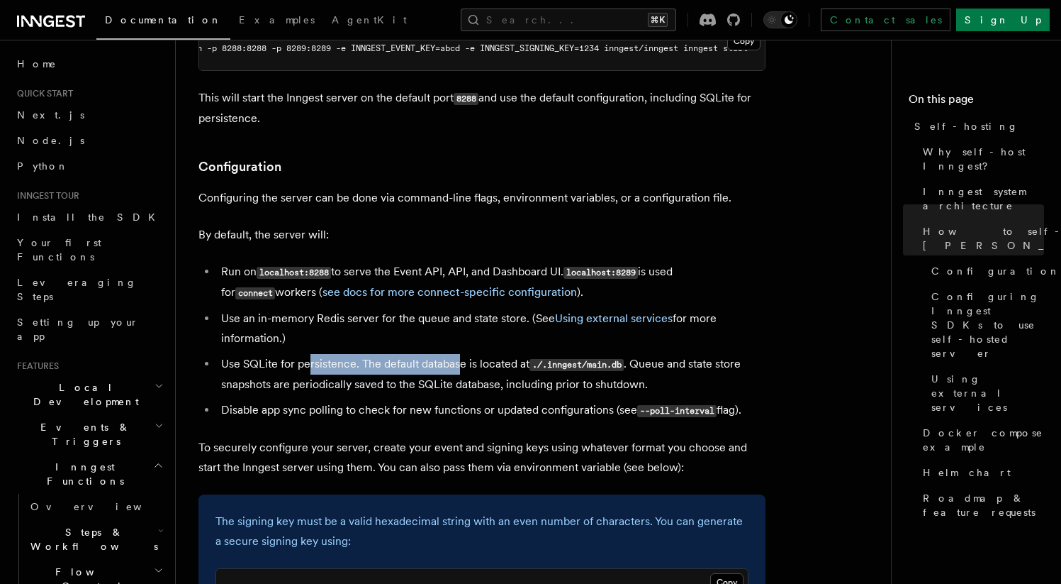
drag, startPoint x: 310, startPoint y: 336, endPoint x: 469, endPoint y: 334, distance: 159.5
click at [464, 354] on li "Use SQLite for persistence. The default database is located at ./.inngest/main.…" at bounding box center [491, 374] width 549 height 40
click at [471, 354] on li "Use SQLite for persistence. The default database is located at ./.inngest/main.…" at bounding box center [491, 374] width 549 height 40
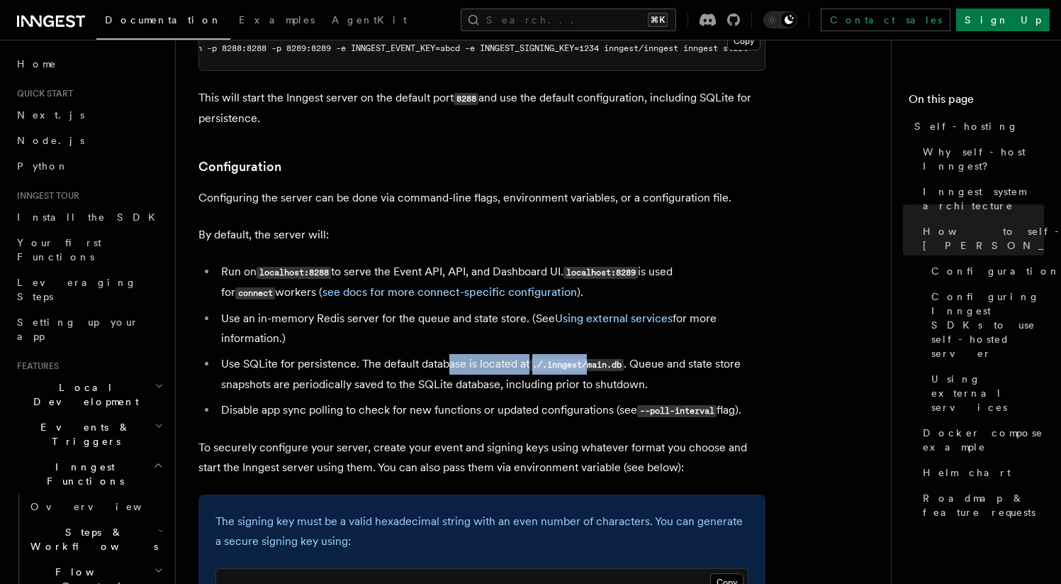
drag, startPoint x: 450, startPoint y: 335, endPoint x: 622, endPoint y: 337, distance: 171.6
click at [612, 354] on li "Use SQLite for persistence. The default database is located at ./.inngest/main.…" at bounding box center [491, 374] width 549 height 40
click at [622, 359] on code "./.inngest/main.db" at bounding box center [577, 365] width 94 height 12
drag, startPoint x: 576, startPoint y: 339, endPoint x: 732, endPoint y: 338, distance: 156.7
click at [705, 354] on li "Use SQLite for persistence. The default database is located at ./.inngest/main.…" at bounding box center [491, 374] width 549 height 40
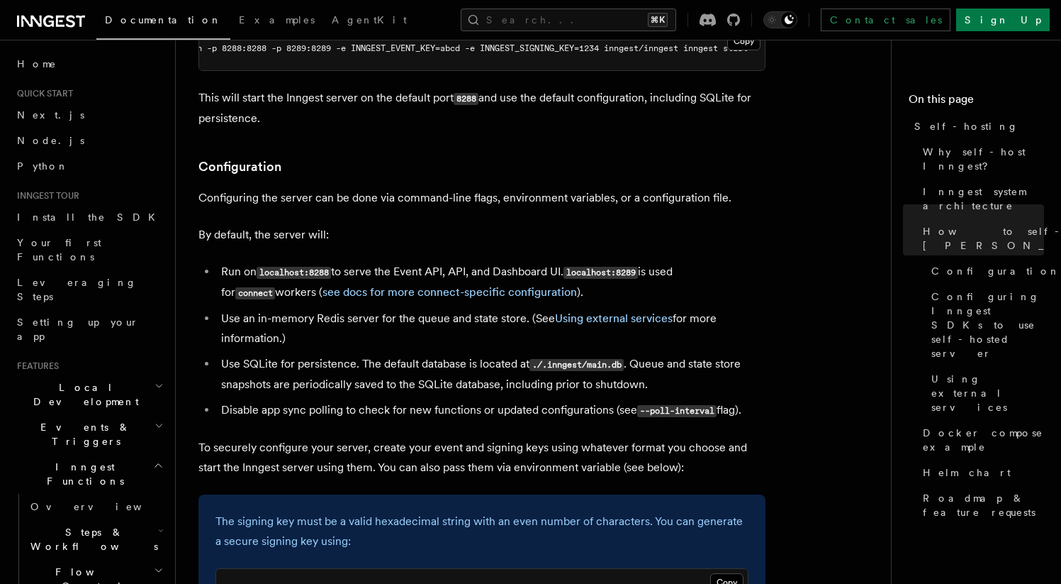
click at [749, 354] on li "Use SQLite for persistence. The default database is located at ./.inngest/main.…" at bounding box center [491, 374] width 549 height 40
drag, startPoint x: 647, startPoint y: 339, endPoint x: 730, endPoint y: 334, distance: 83.1
click at [730, 354] on li "Use SQLite for persistence. The default database is located at ./.inngest/main.…" at bounding box center [491, 374] width 549 height 40
click at [727, 354] on li "Use SQLite for persistence. The default database is located at ./.inngest/main.…" at bounding box center [491, 374] width 549 height 40
drag, startPoint x: 274, startPoint y: 358, endPoint x: 369, endPoint y: 357, distance: 95.7
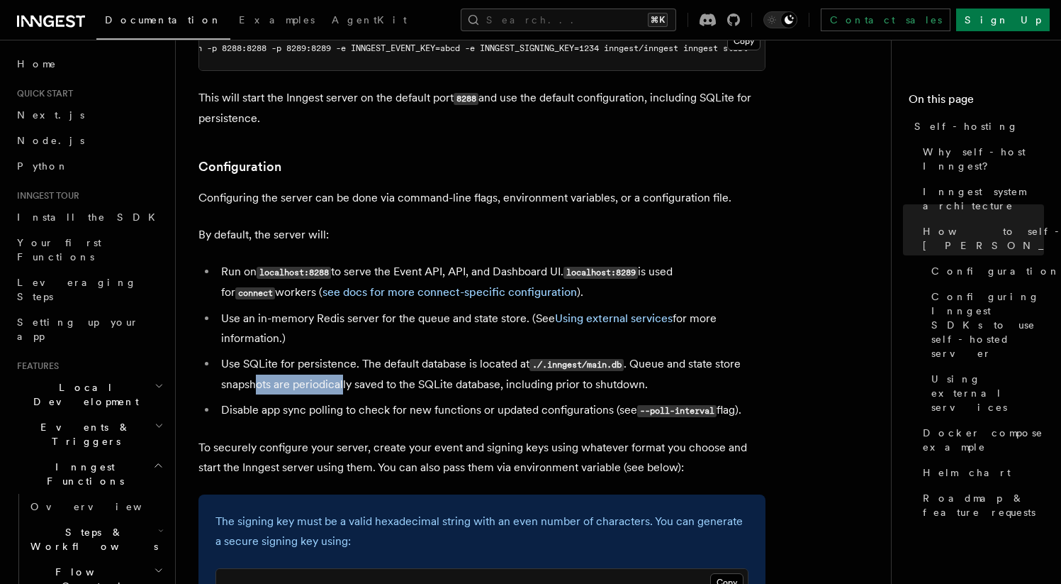
click at [353, 357] on li "Use SQLite for persistence. The default database is located at ./.inngest/main.…" at bounding box center [491, 374] width 549 height 40
click at [369, 357] on li "Use SQLite for persistence. The default database is located at ./.inngest/main.…" at bounding box center [491, 374] width 549 height 40
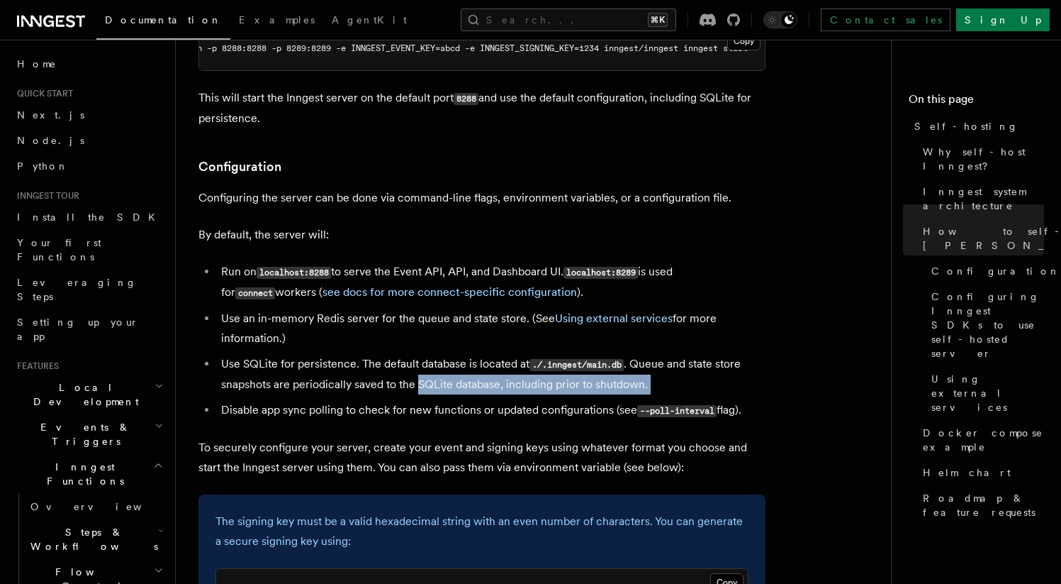
drag, startPoint x: 289, startPoint y: 366, endPoint x: 451, endPoint y: 362, distance: 161.7
click at [430, 363] on ul "Run on localhost:8288 to serve the Event API, API, and Dashboard UI. localhost:…" at bounding box center [482, 341] width 567 height 159
click at [451, 362] on li "Use SQLite for persistence. The default database is located at ./.inngest/main.…" at bounding box center [491, 374] width 549 height 40
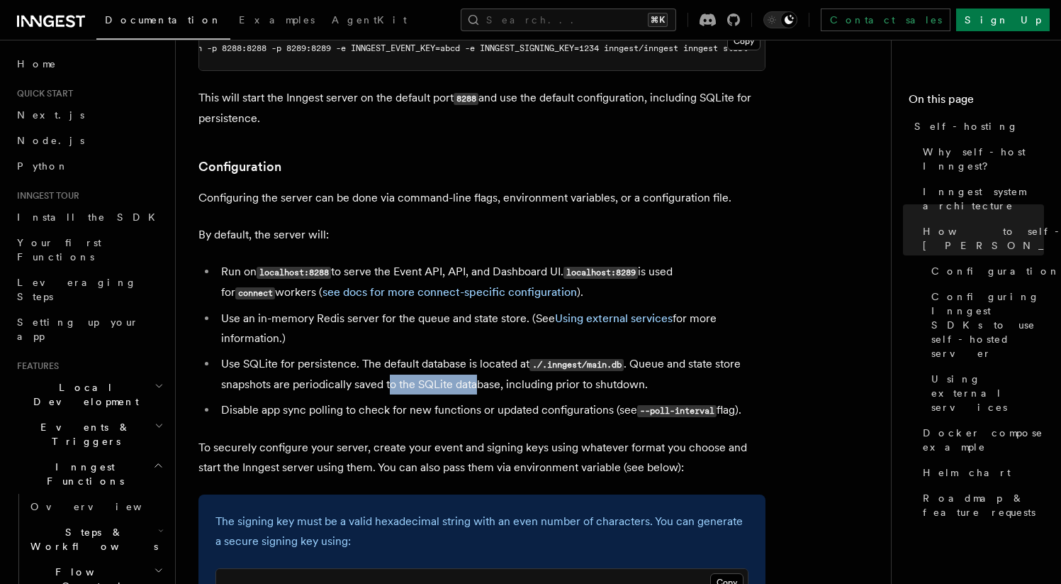
drag, startPoint x: 398, startPoint y: 360, endPoint x: 543, endPoint y: 359, distance: 145.4
click at [493, 359] on li "Use SQLite for persistence. The default database is located at ./.inngest/main.…" at bounding box center [491, 374] width 549 height 40
click at [543, 359] on li "Use SQLite for persistence. The default database is located at ./.inngest/main.…" at bounding box center [491, 374] width 549 height 40
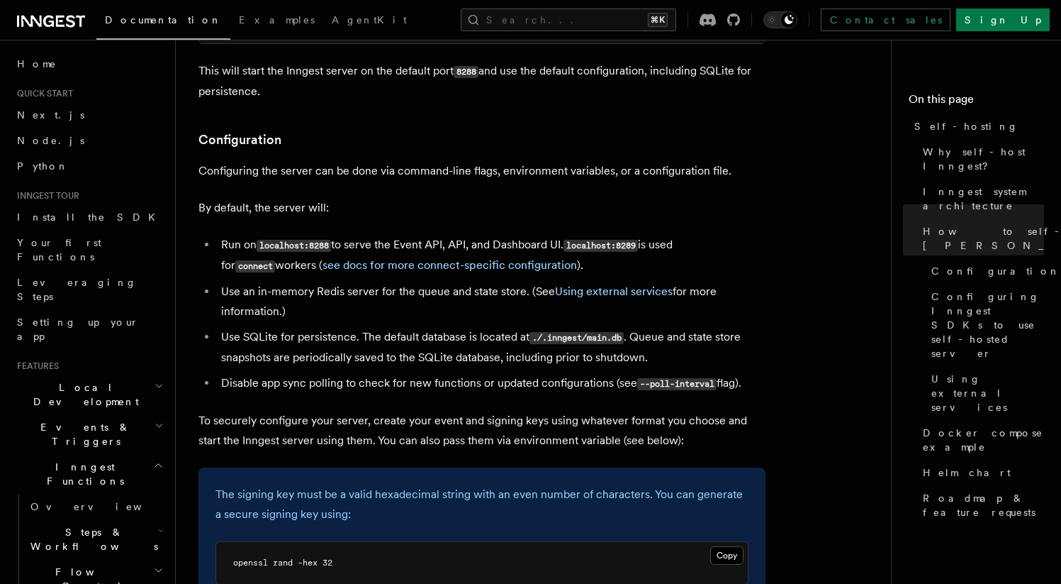
scroll to position [1756, 0]
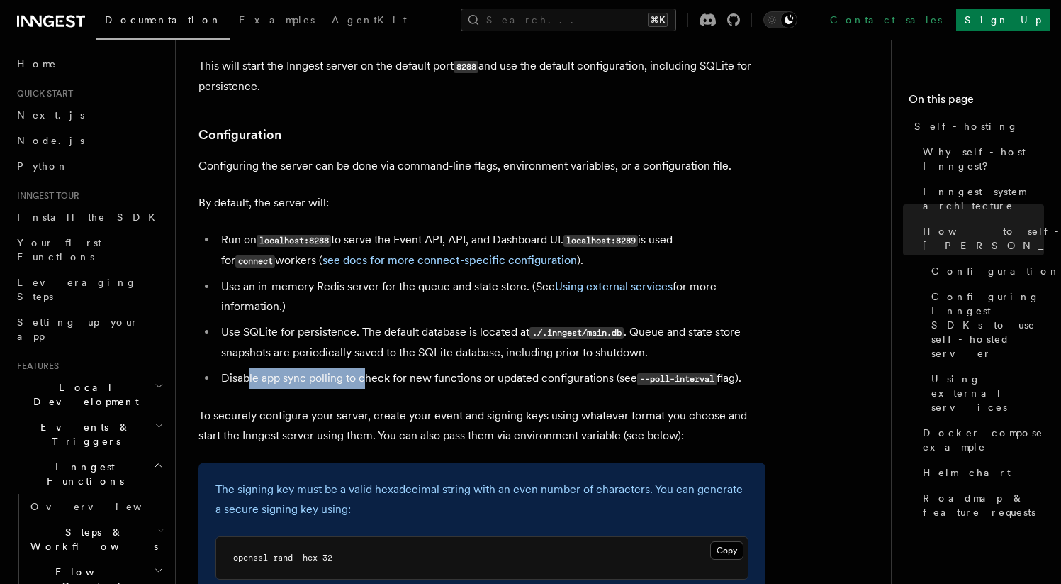
drag, startPoint x: 246, startPoint y: 350, endPoint x: 419, endPoint y: 352, distance: 173.0
click at [391, 368] on li "Disable app sync polling to check for new functions or updated configurations (…" at bounding box center [491, 378] width 549 height 21
drag, startPoint x: 419, startPoint y: 352, endPoint x: 408, endPoint y: 356, distance: 11.2
click at [419, 368] on li "Disable app sync polling to check for new functions or updated configurations (…" at bounding box center [491, 378] width 549 height 21
drag, startPoint x: 306, startPoint y: 360, endPoint x: 414, endPoint y: 353, distance: 108.0
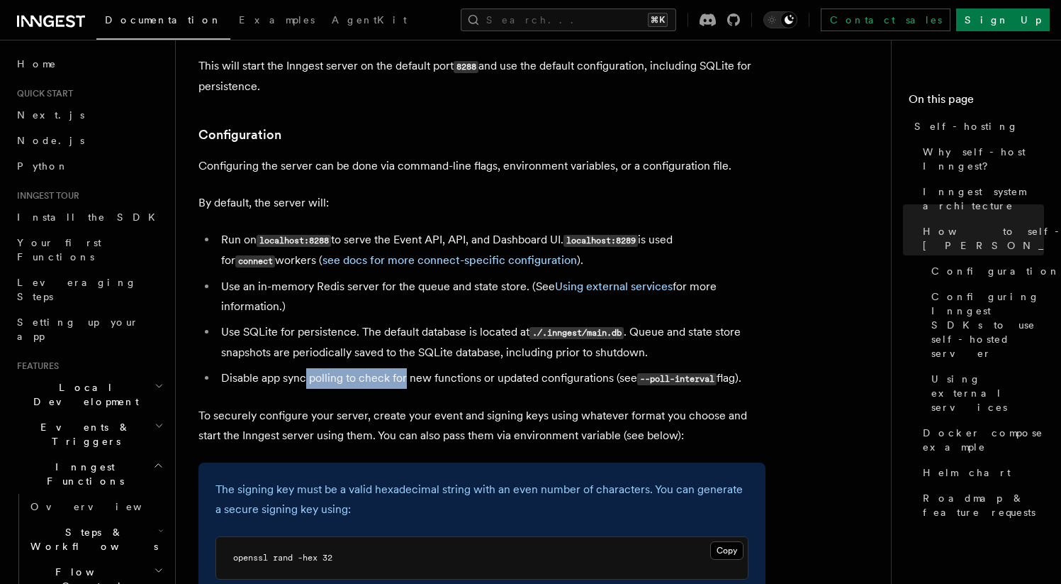
click at [406, 368] on li "Disable app sync polling to check for new functions or updated configurations (…" at bounding box center [491, 378] width 549 height 21
click at [432, 368] on li "Disable app sync polling to check for new functions or updated configurations (…" at bounding box center [491, 378] width 549 height 21
drag, startPoint x: 442, startPoint y: 351, endPoint x: 603, endPoint y: 354, distance: 161.0
click at [591, 368] on li "Disable app sync polling to check for new functions or updated configurations (…" at bounding box center [491, 378] width 549 height 21
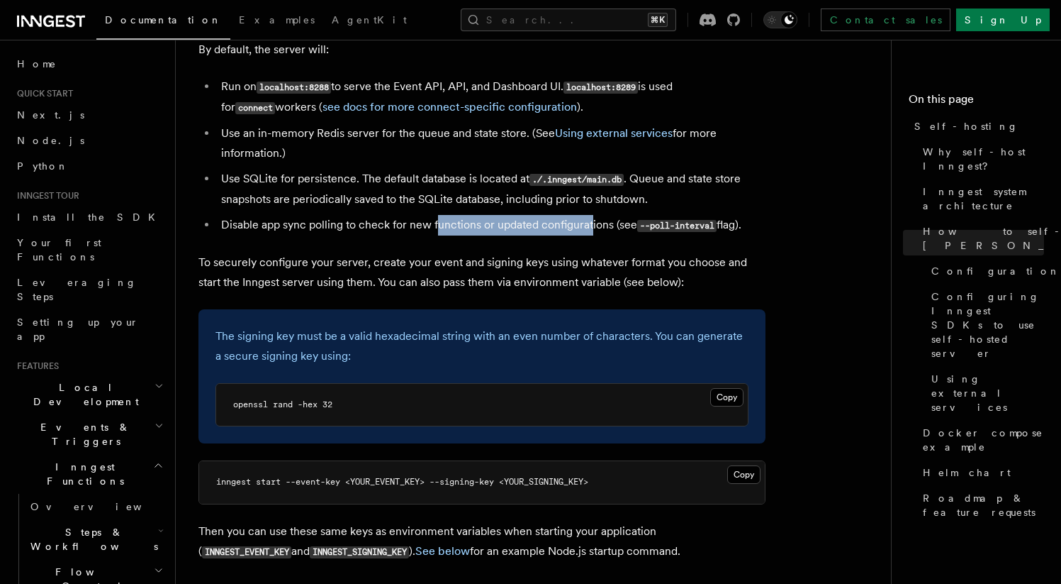
scroll to position [1948, 0]
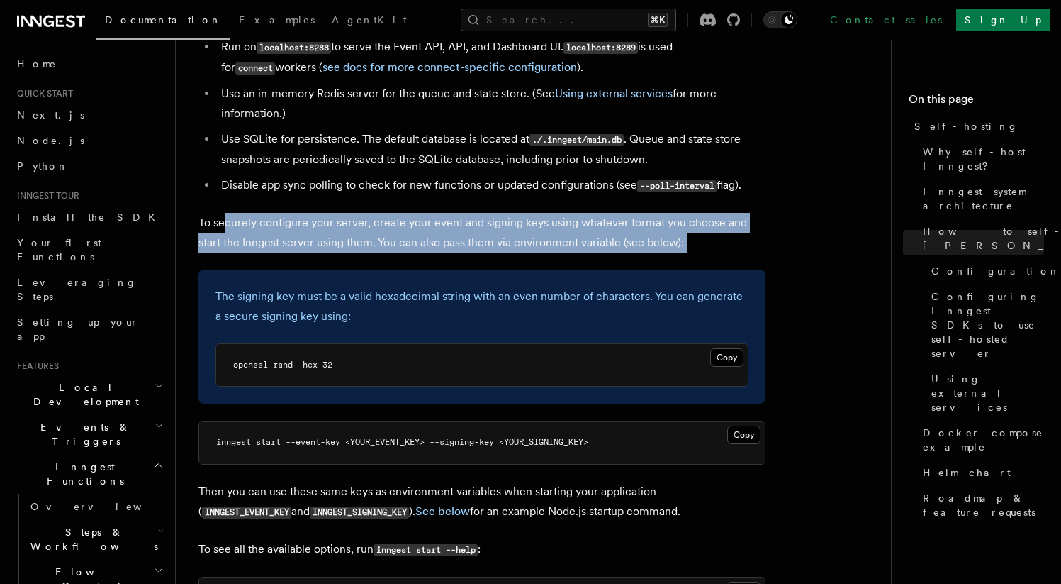
drag
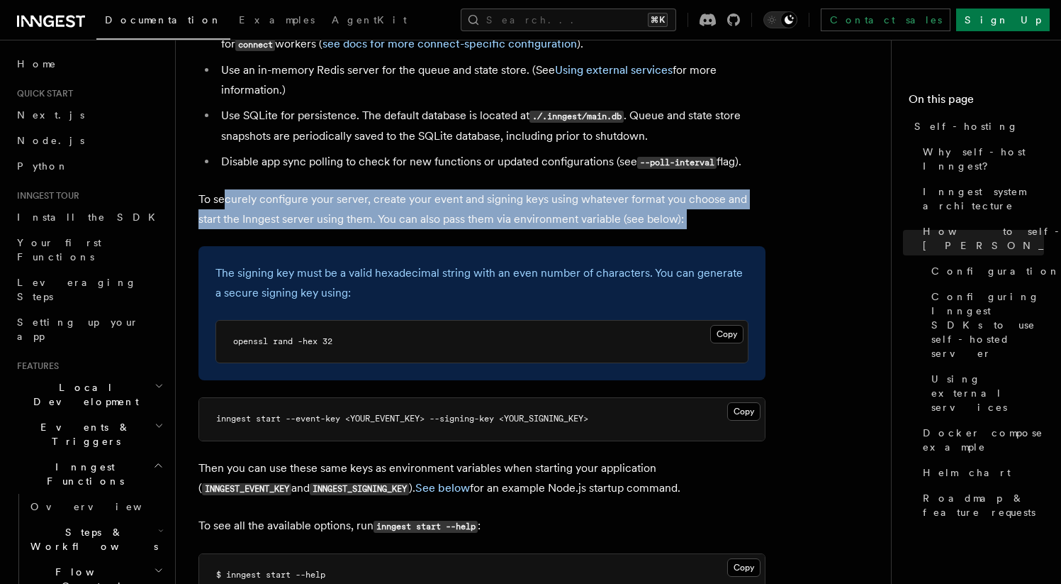
scroll to position [2065, 0]
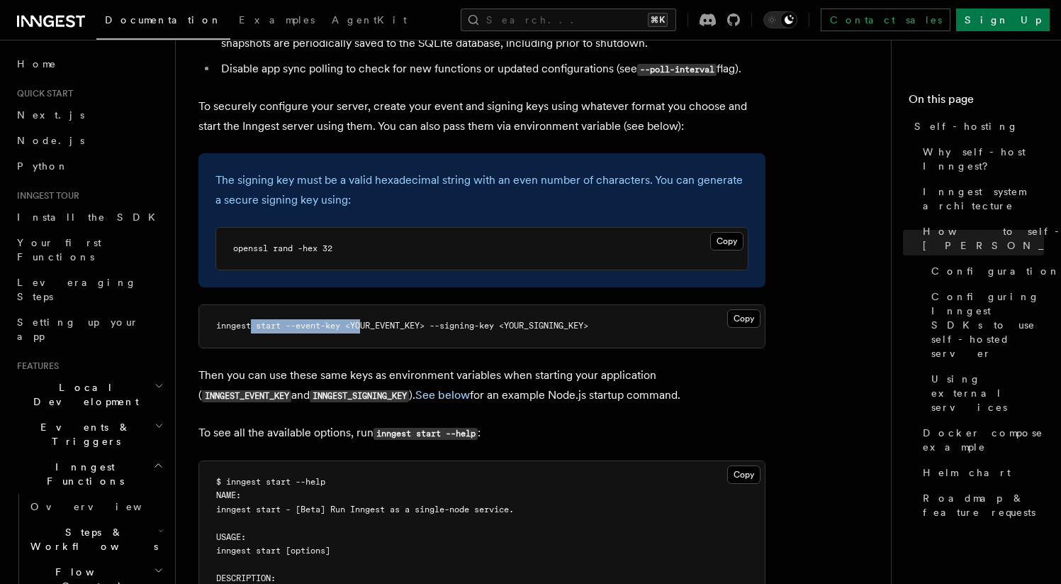
click at [413, 320] on span "inngest start --event-key <YOUR_EVENT_KEY> --signing-key <YOUR_SIGNING_KEY>" at bounding box center [402, 325] width 372 height 10
click at [457, 320] on span "inngest start --event-key <YOUR_EVENT_KEY> --signing-key <YOUR_SIGNING_KEY>" at bounding box center [402, 325] width 372 height 10
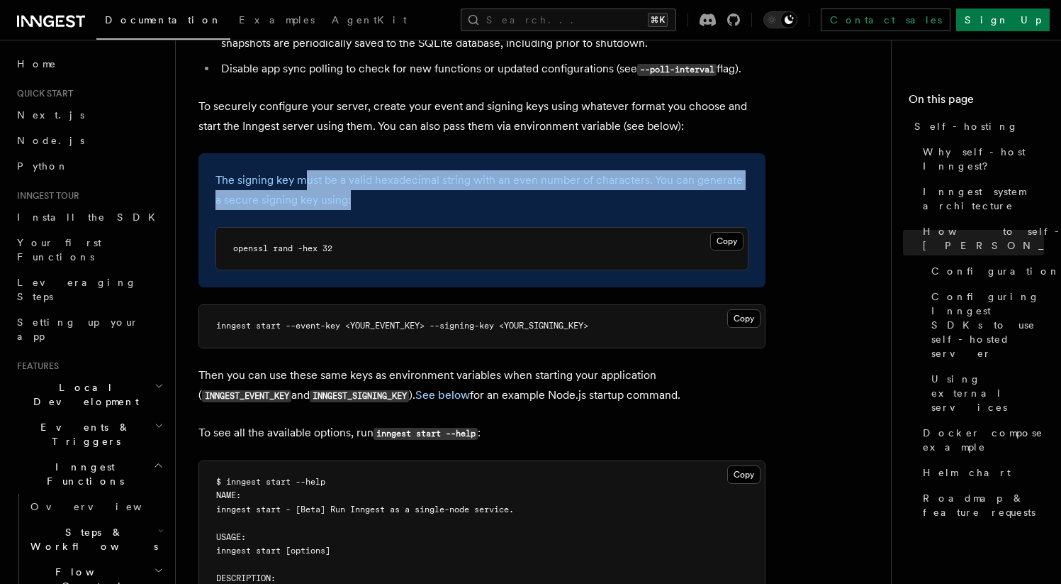
drag, startPoint x: 319, startPoint y: 153, endPoint x: 452, endPoint y: 171, distance: 134.5
click at [452, 171] on p "The signing key must be a valid hexadecimal string with an even number of chara…" at bounding box center [482, 190] width 533 height 40
drag, startPoint x: 452, startPoint y: 171, endPoint x: 219, endPoint y: 157, distance: 233.7
click at [219, 170] on p "The signing key must be a valid hexadecimal string with an even number of chara…" at bounding box center [482, 190] width 533 height 40
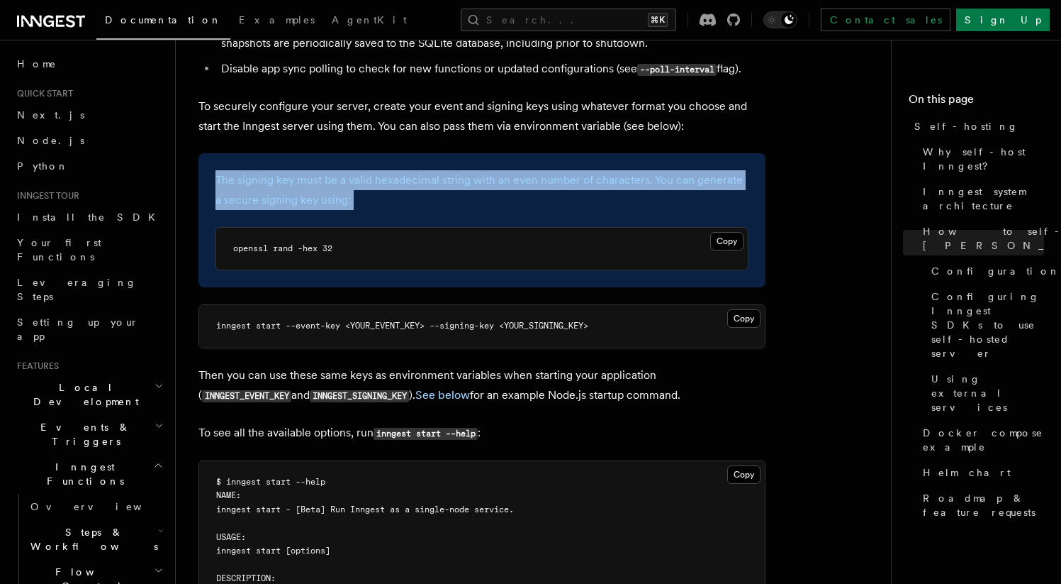
click at [274, 170] on p "The signing key must be a valid hexadecimal string with an even number of chara…" at bounding box center [482, 190] width 533 height 40
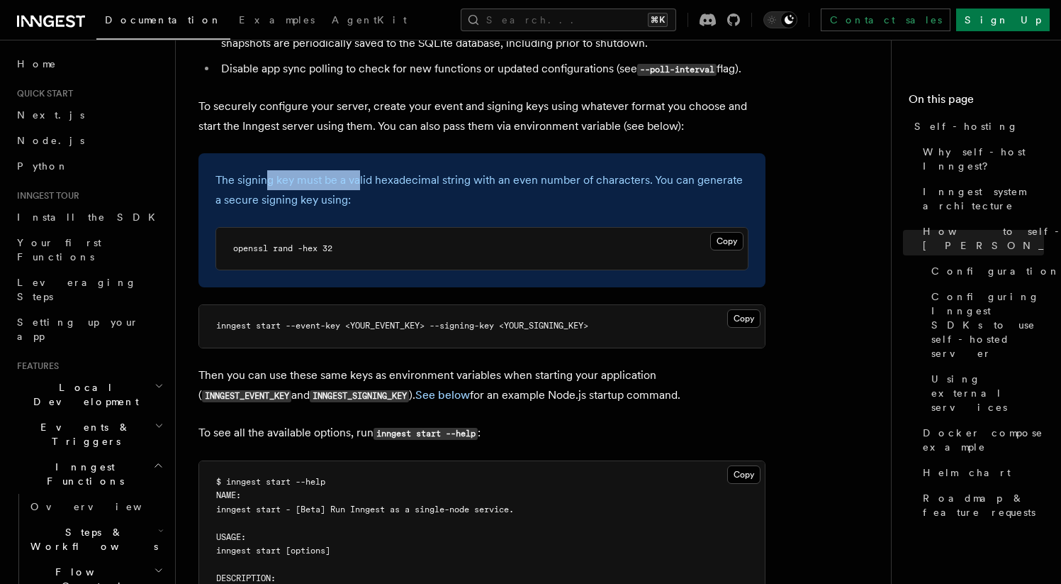
click at [358, 170] on p "The signing key must be a valid hexadecimal string with an even number of chara…" at bounding box center [482, 190] width 533 height 40
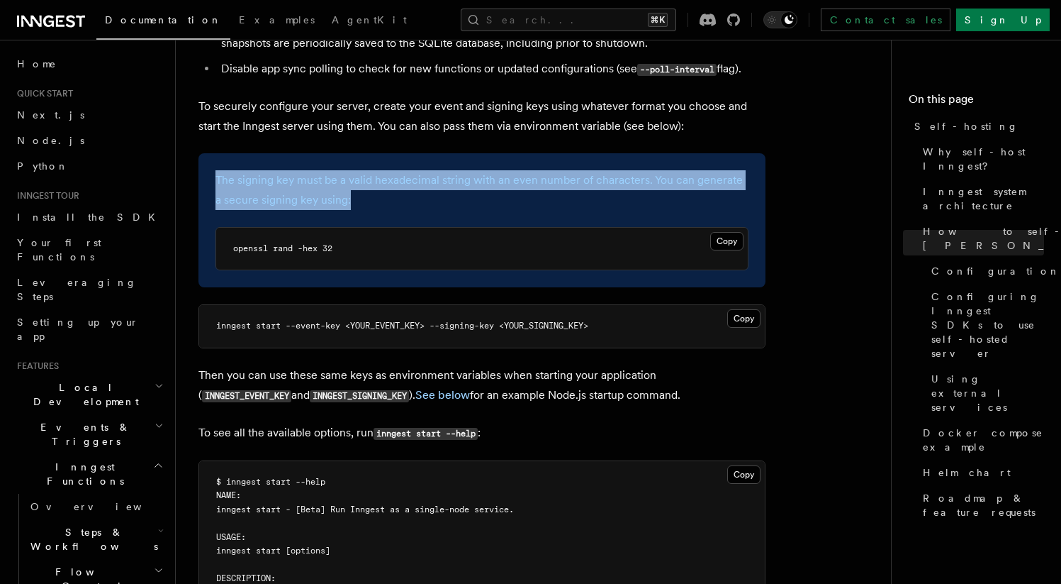
click at [279, 153] on div "The signing key must be a valid hexadecimal string with an even number of chara…" at bounding box center [482, 220] width 567 height 135
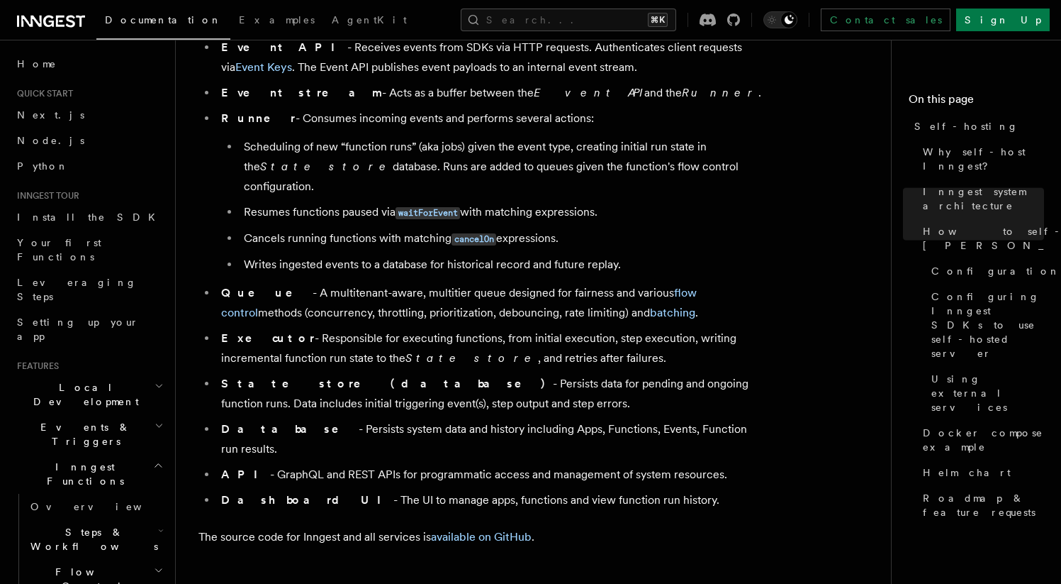
scroll to position [749, 0]
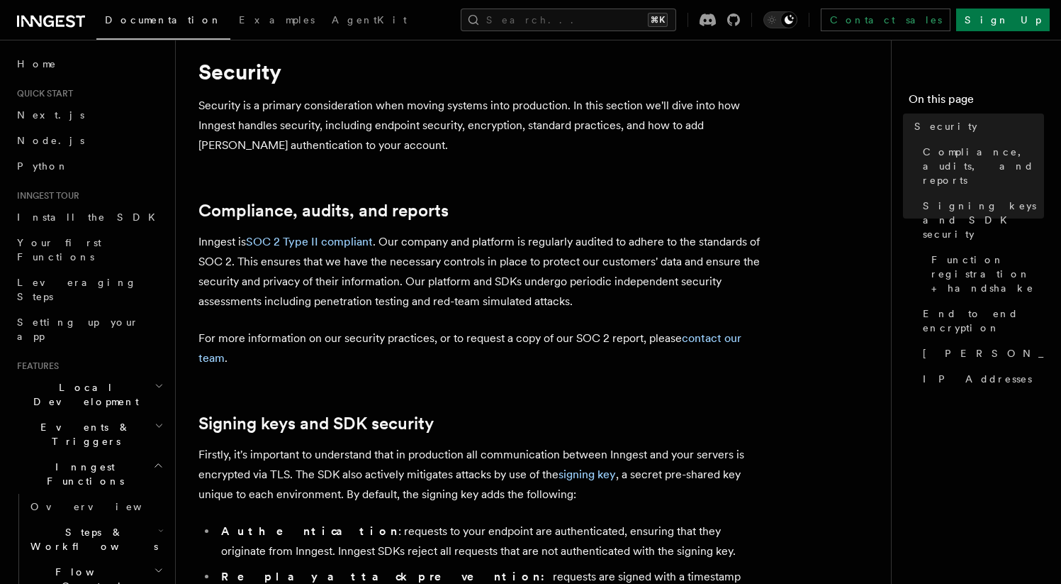
scroll to position [38, 0]
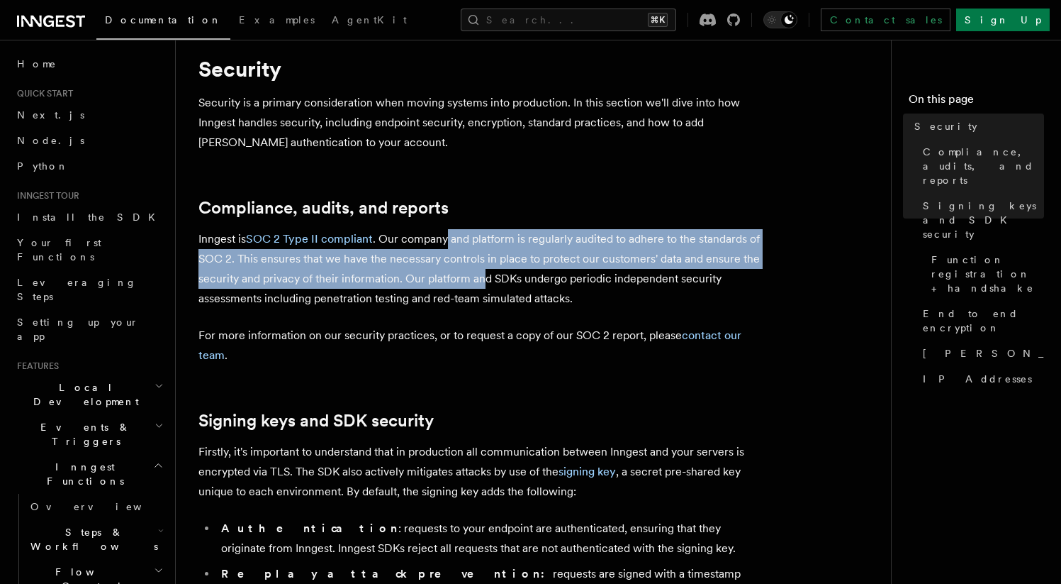
drag, startPoint x: 445, startPoint y: 238, endPoint x: 483, endPoint y: 275, distance: 53.6
click at [484, 276] on p "Inngest is SOC 2 Type II compliant . Our company and platform is regularly audi…" at bounding box center [482, 268] width 567 height 79
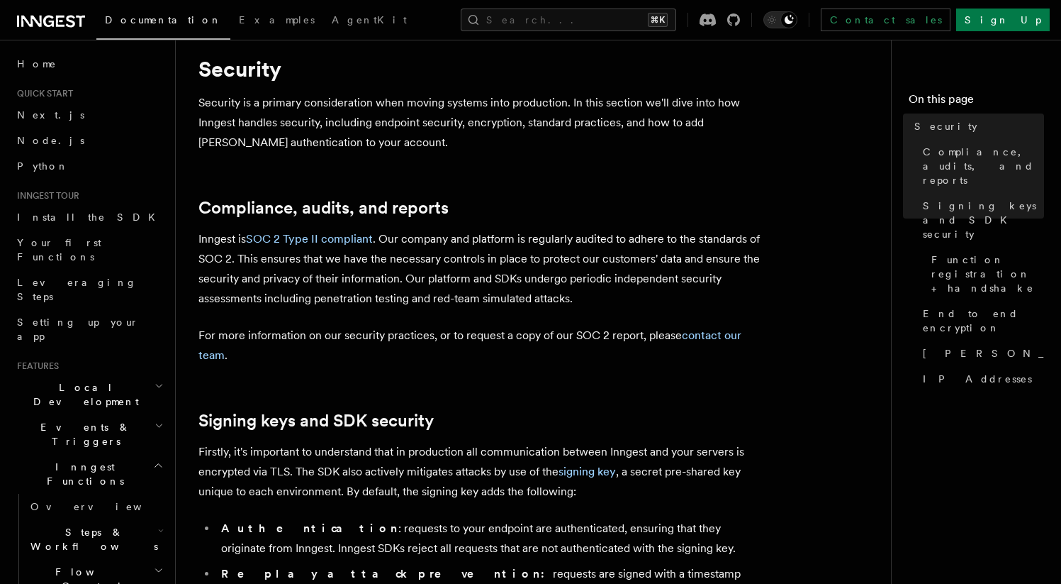
click at [483, 274] on p "Inngest is SOC 2 Type II compliant . Our company and platform is regularly audi…" at bounding box center [482, 268] width 567 height 79
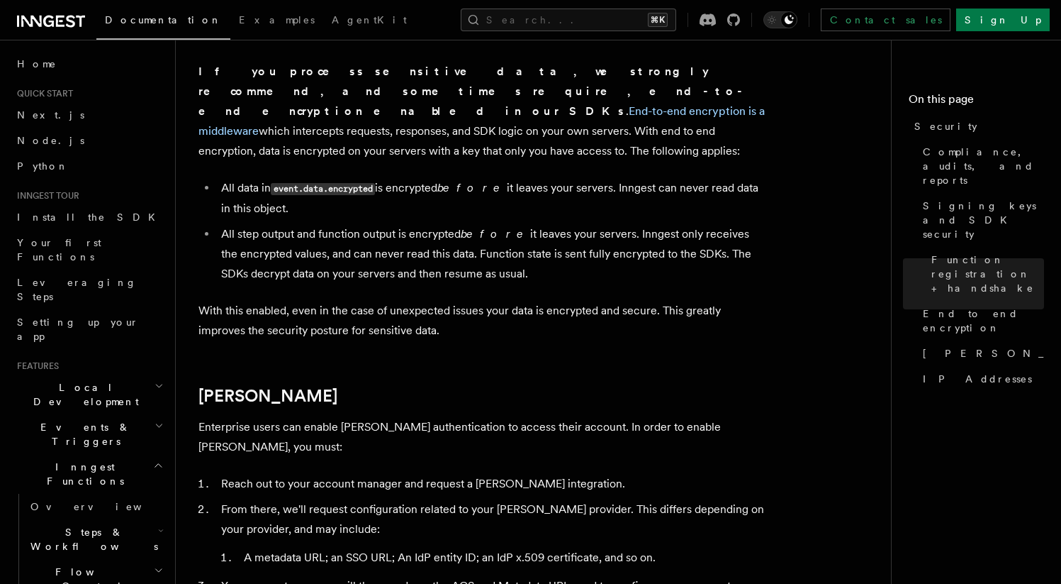
scroll to position [4, 0]
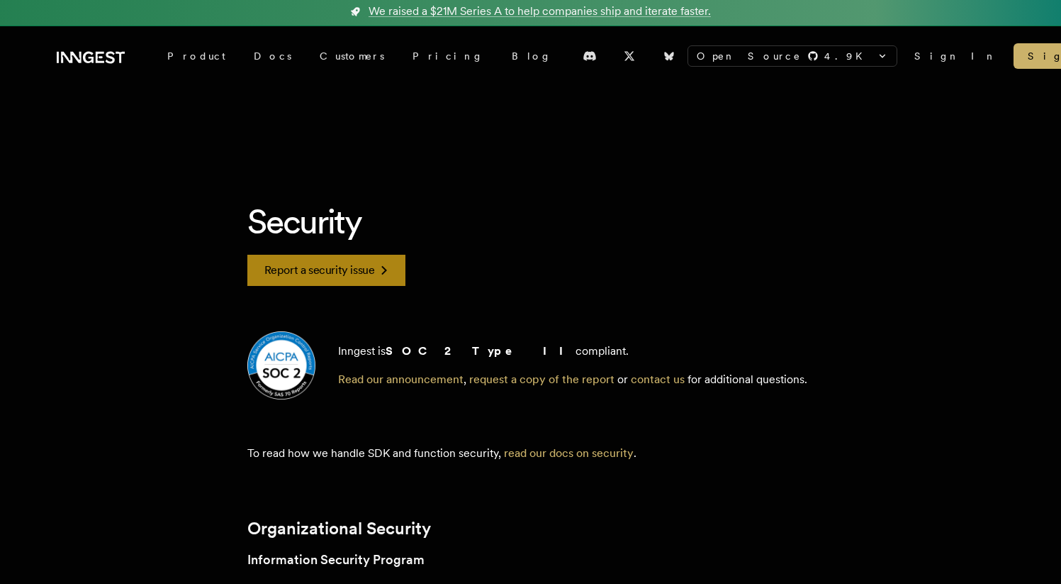
click at [389, 277] on icon at bounding box center [384, 270] width 17 height 17
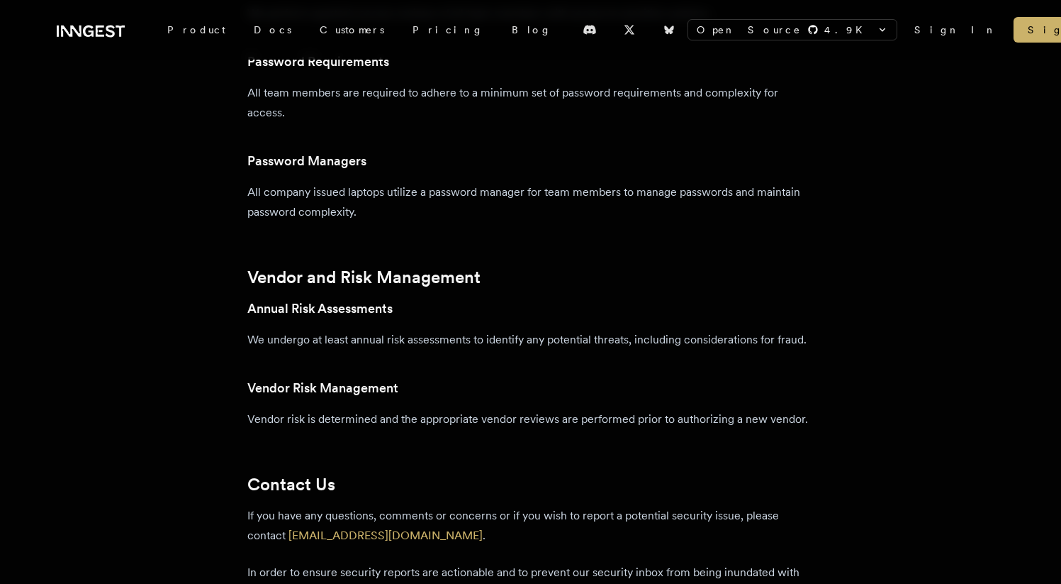
scroll to position [2360, 0]
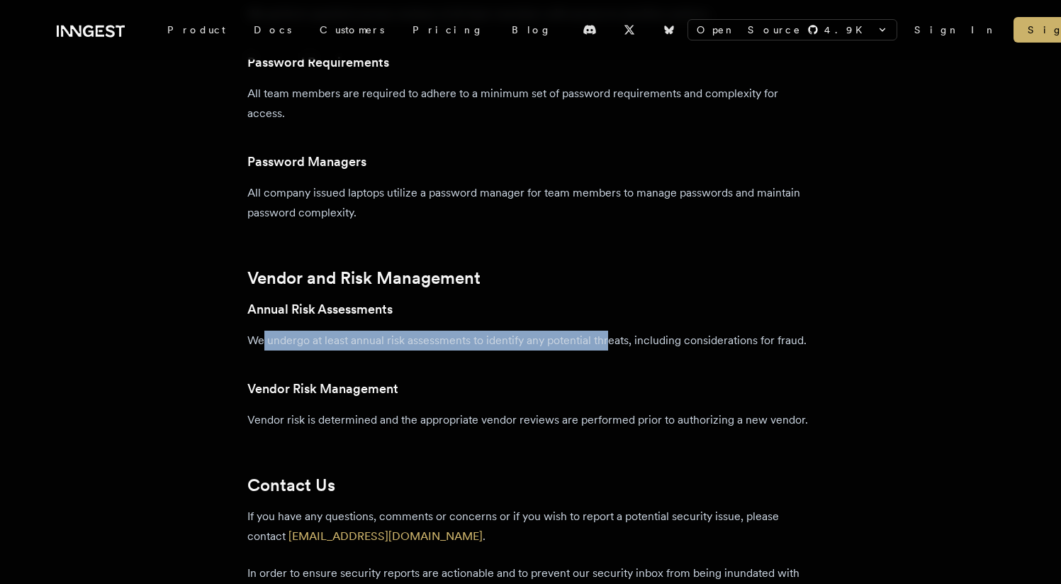
drag, startPoint x: 352, startPoint y: 322, endPoint x: 615, endPoint y: 319, distance: 263.8
click at [613, 330] on p "We undergo at least annual risk assessments to identify any potential threats, …" at bounding box center [530, 340] width 567 height 20
drag, startPoint x: 615, startPoint y: 319, endPoint x: 642, endPoint y: 313, distance: 27.0
click at [616, 330] on p "We undergo at least annual risk assessments to identify any potential threats, …" at bounding box center [530, 340] width 567 height 20
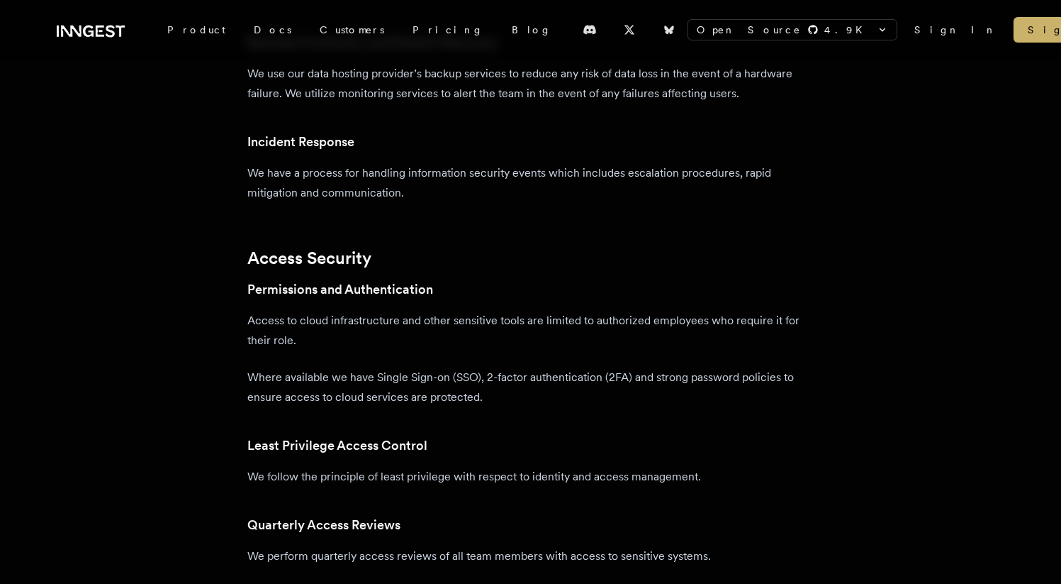
scroll to position [1812, 0]
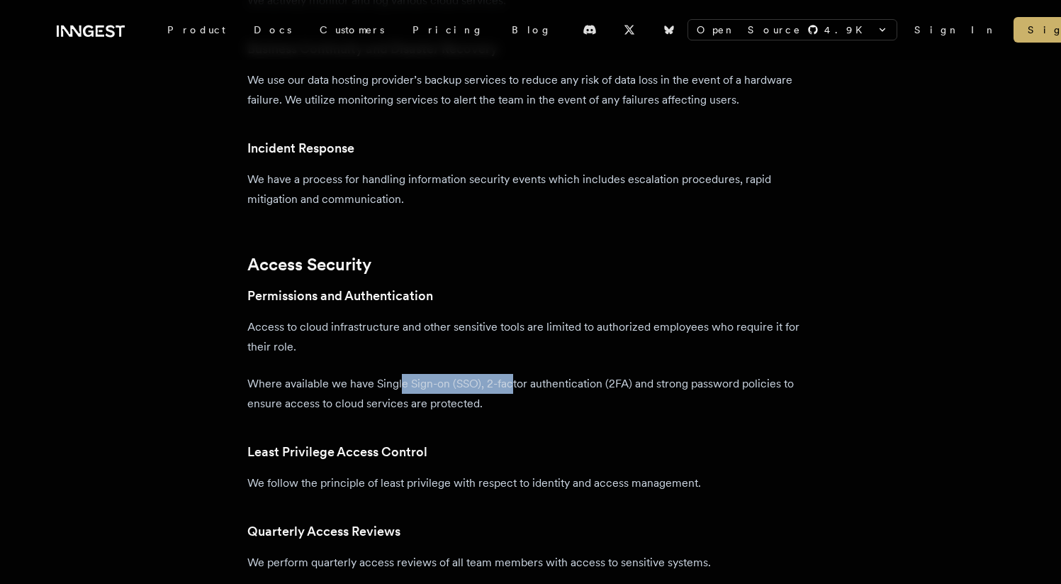
drag, startPoint x: 442, startPoint y: 369, endPoint x: 610, endPoint y: 372, distance: 168.1
click at [568, 374] on p "Where available we have Single Sign-on (SSO), 2-factor authentication (2FA) and…" at bounding box center [530, 394] width 567 height 40
click at [610, 374] on p "Where available we have Single Sign-on (SSO), 2-factor authentication (2FA) and…" at bounding box center [530, 394] width 567 height 40
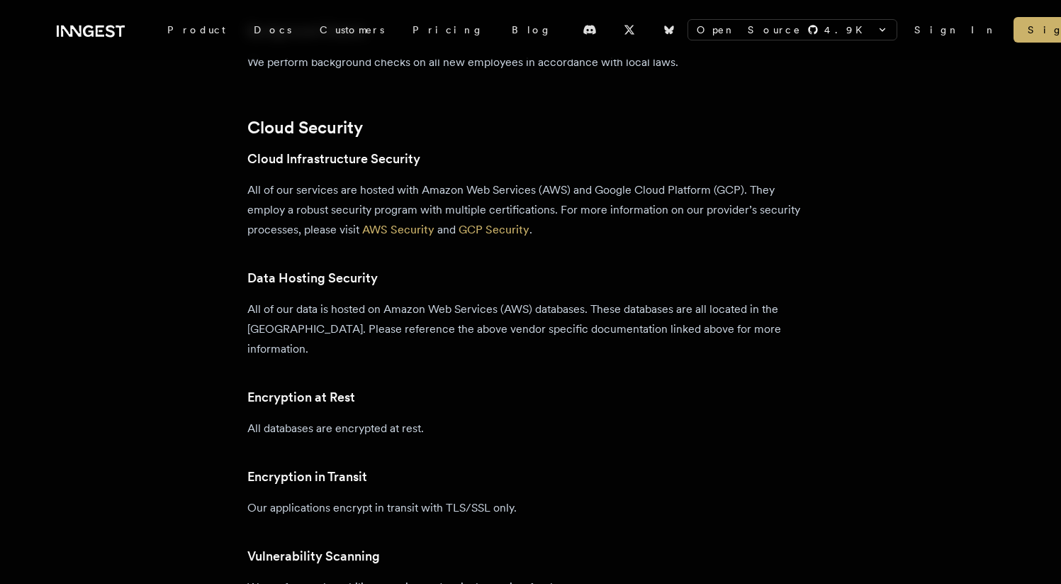
scroll to position [1142, 0]
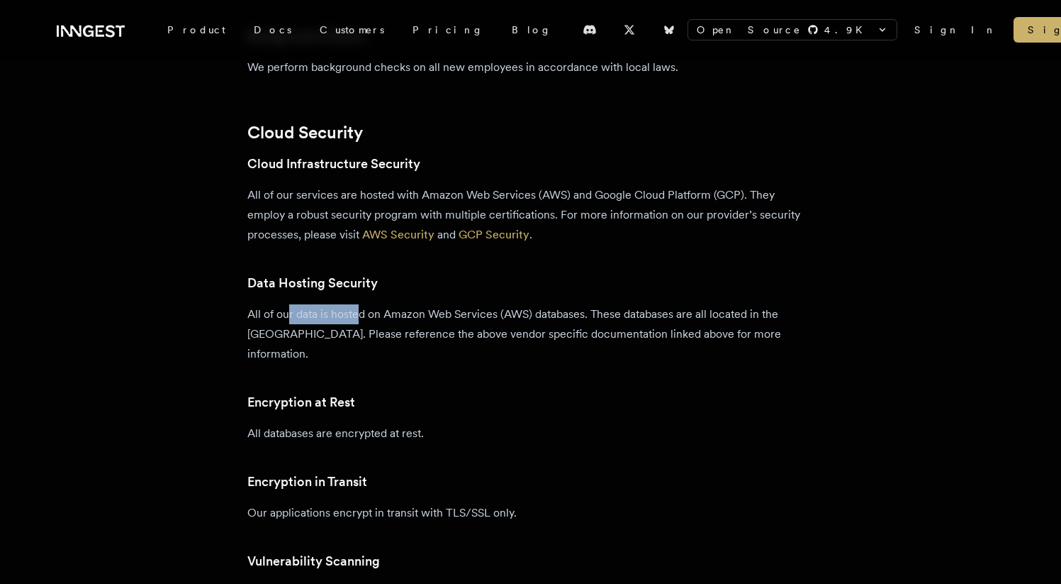
drag, startPoint x: 294, startPoint y: 306, endPoint x: 335, endPoint y: 326, distance: 46.3
click at [364, 320] on p "All of our data is hosted on Amazon Web Services (AWS) databases. These databas…" at bounding box center [530, 334] width 567 height 60
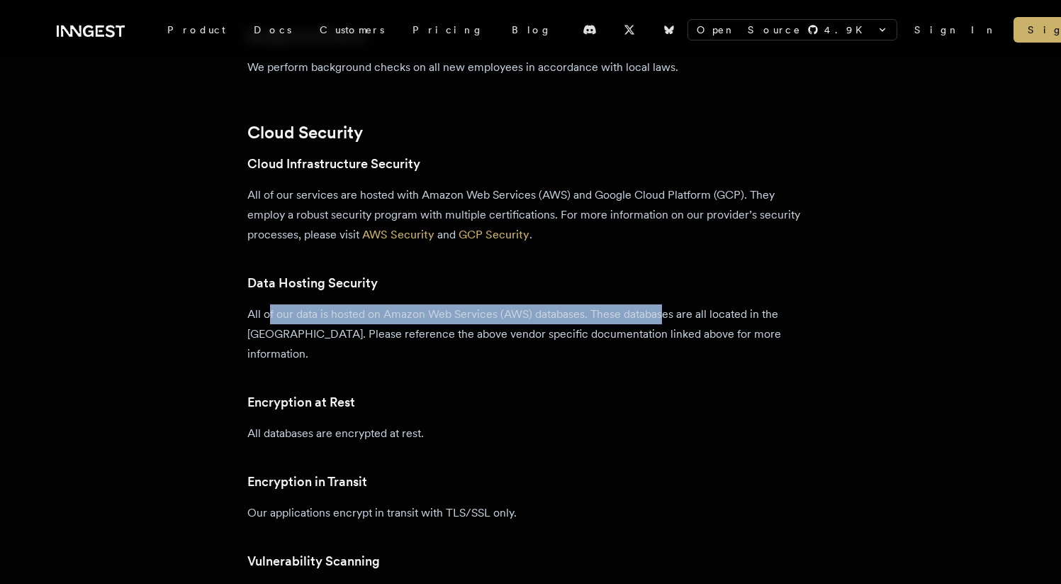
drag, startPoint x: 276, startPoint y: 316, endPoint x: 676, endPoint y: 308, distance: 400.0
click at [677, 307] on p "All of our data is hosted on Amazon Web Services (AWS) databases. These databas…" at bounding box center [530, 334] width 567 height 60
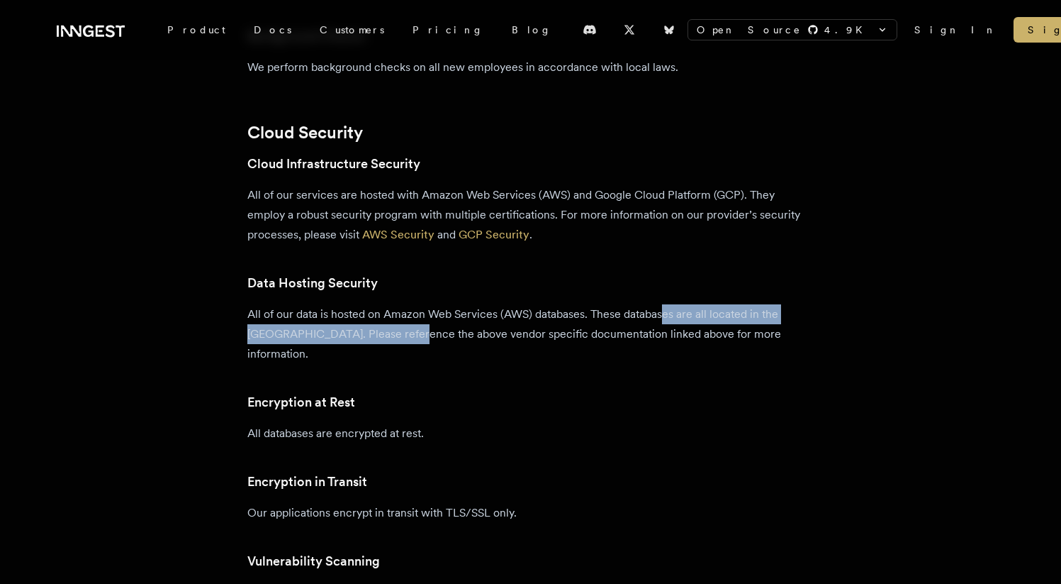
drag, startPoint x: 689, startPoint y: 308, endPoint x: 408, endPoint y: 340, distance: 282.6
click at [408, 340] on p "All of our data is hosted on Amazon Web Services (AWS) databases. These databas…" at bounding box center [530, 334] width 567 height 60
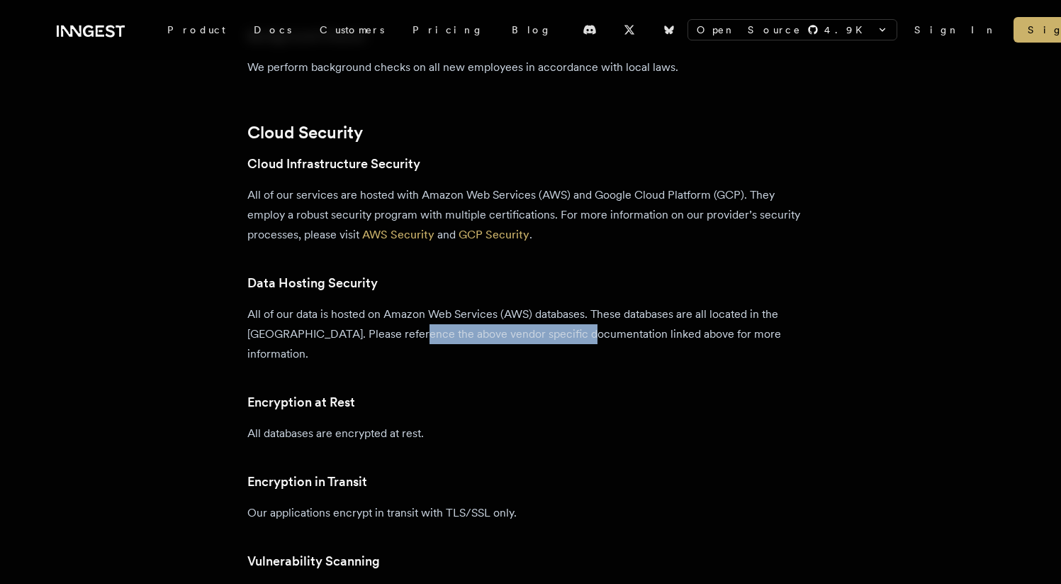
drag, startPoint x: 408, startPoint y: 340, endPoint x: 604, endPoint y: 335, distance: 195.8
click at [576, 335] on p "All of our data is hosted on Amazon Web Services (AWS) databases. These databas…" at bounding box center [530, 334] width 567 height 60
click at [610, 335] on p "All of our data is hosted on Amazon Web Services (AWS) databases. These databas…" at bounding box center [530, 334] width 567 height 60
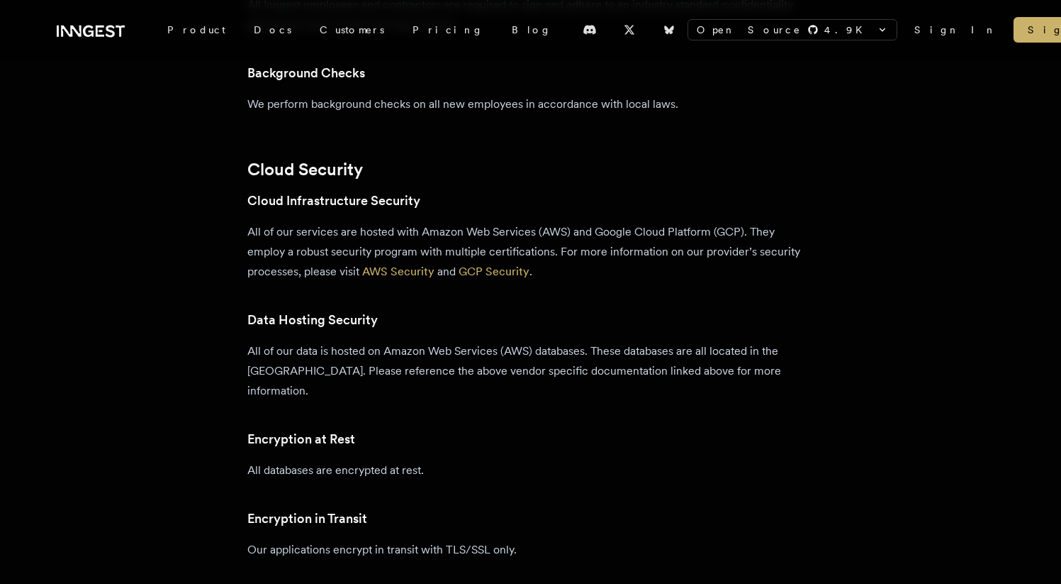
scroll to position [1017, 0]
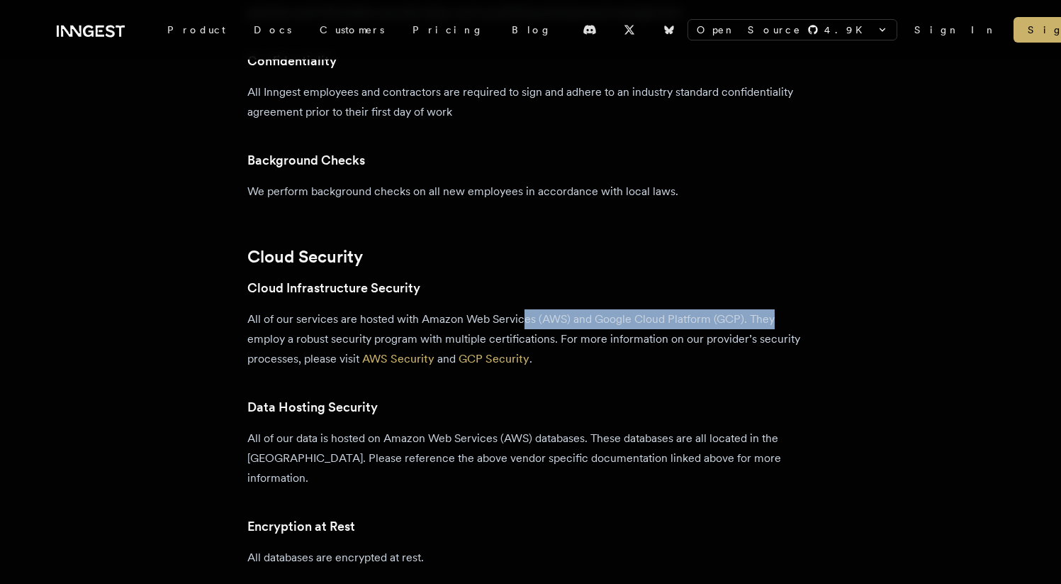
drag, startPoint x: 537, startPoint y: 320, endPoint x: 803, endPoint y: 319, distance: 265.2
click at [803, 319] on p "All of our services are hosted with Amazon Web Services (AWS) and Google Cloud …" at bounding box center [530, 339] width 567 height 60
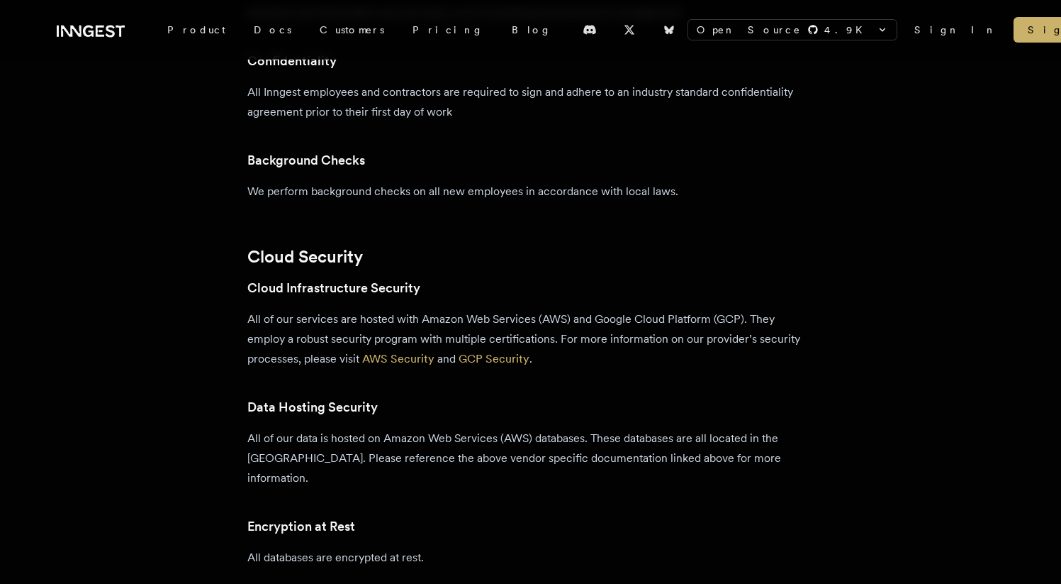
click at [735, 324] on p "All of our services are hosted with Amazon Web Services (AWS) and Google Cloud …" at bounding box center [530, 339] width 567 height 60
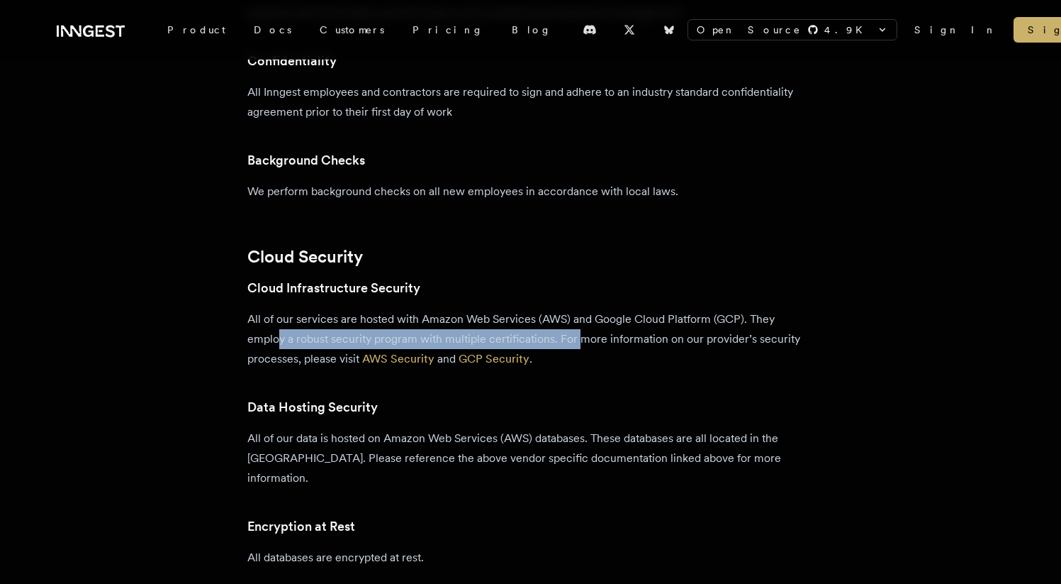
drag, startPoint x: 286, startPoint y: 340, endPoint x: 587, endPoint y: 338, distance: 301.3
click at [588, 340] on p "All of our services are hosted with Amazon Web Services (AWS) and Google Cloud …" at bounding box center [530, 339] width 567 height 60
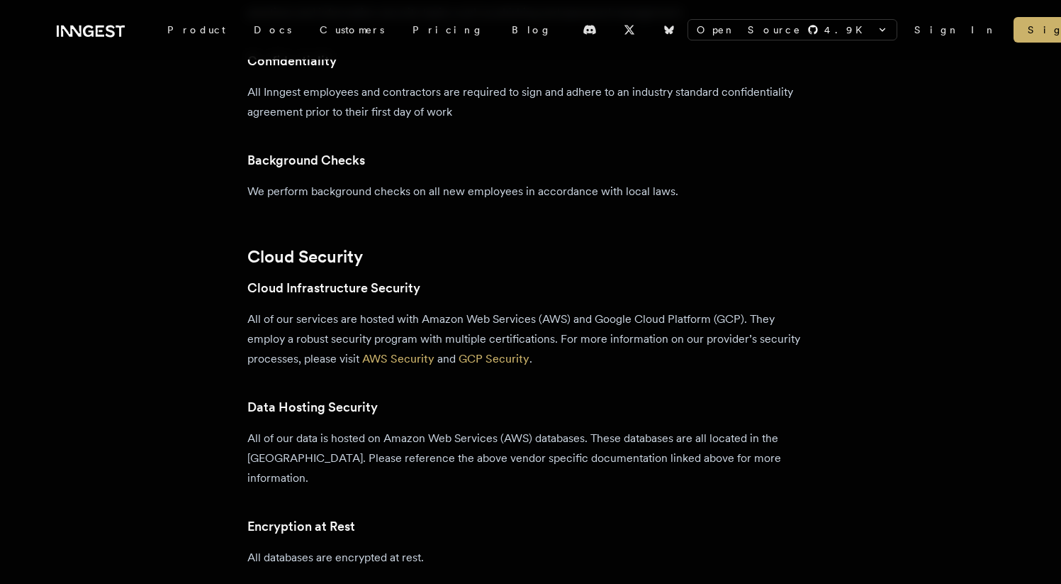
click at [588, 339] on p "All of our services are hosted with Amazon Web Services (AWS) and Google Cloud …" at bounding box center [530, 339] width 567 height 60
